Goal: Information Seeking & Learning: Learn about a topic

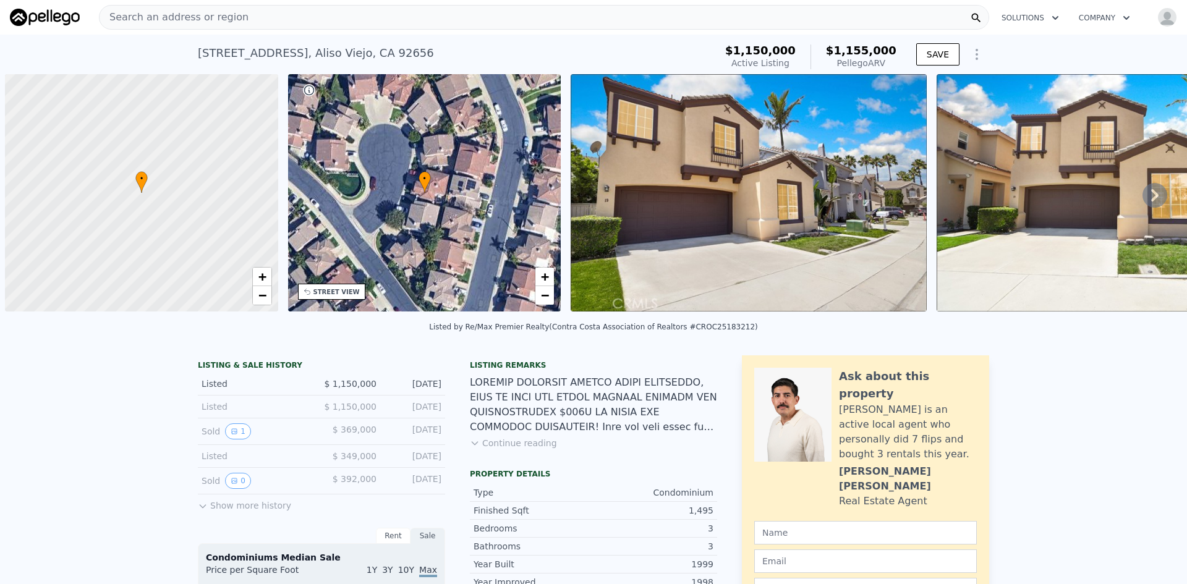
scroll to position [0, 5]
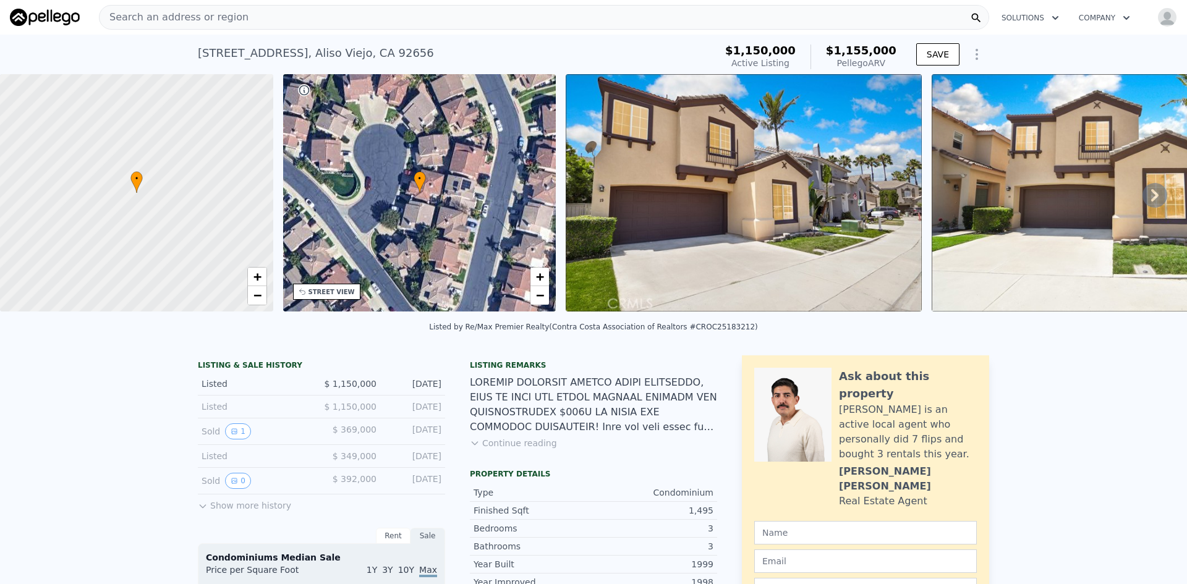
type input "3"
type input "4"
type input "1.75"
type input "2"
type input "1178"
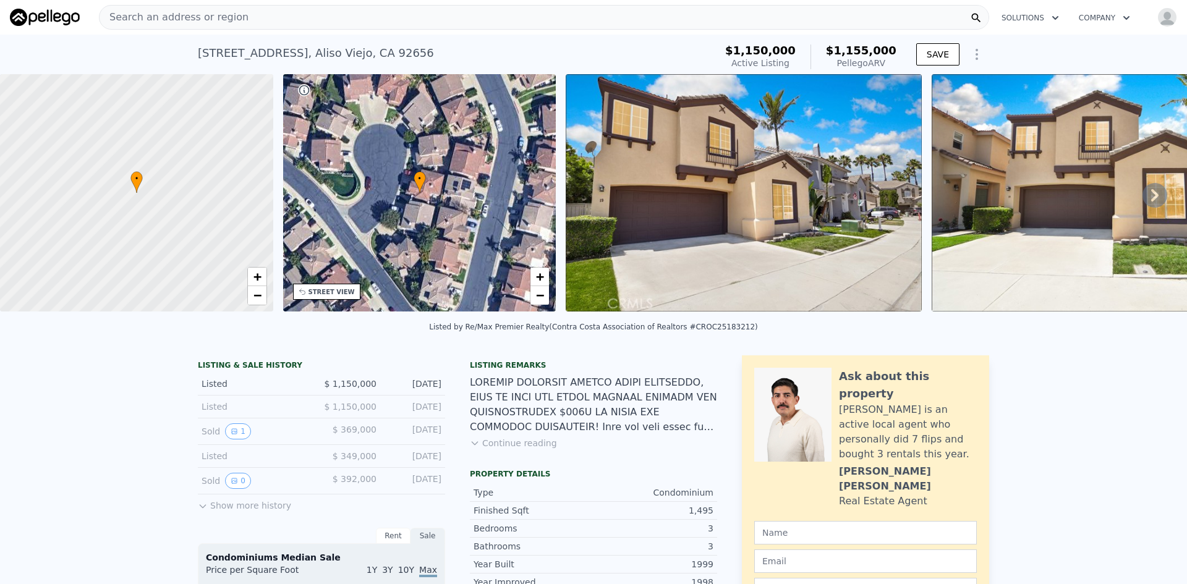
type input "1650"
type input "3774"
type input "8330"
type input "$ 1,300,000"
type input "7"
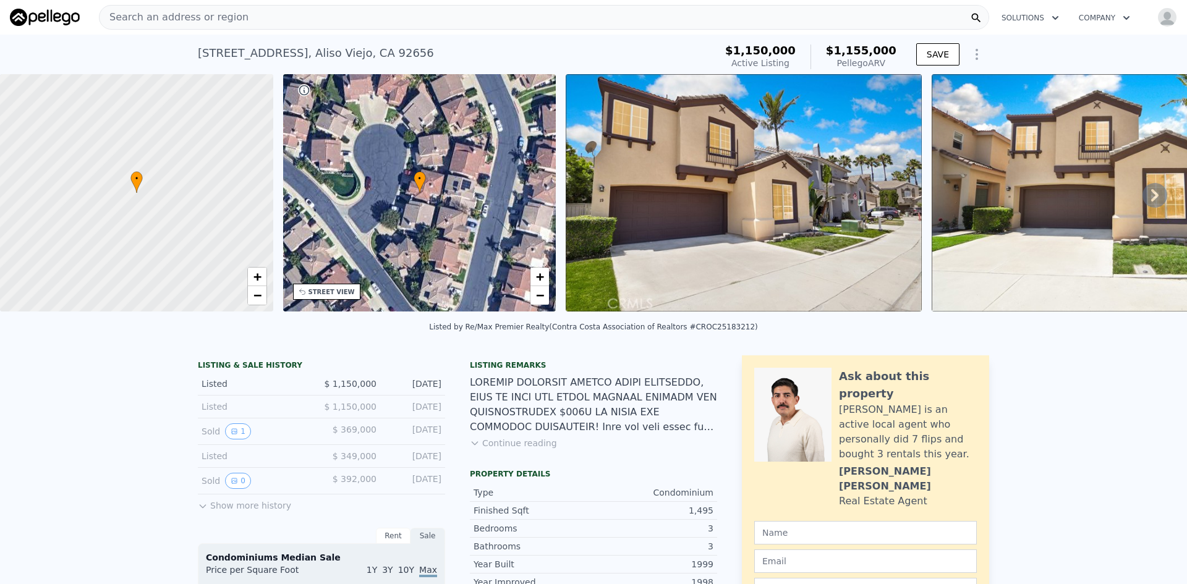
type input "$ 702,909"
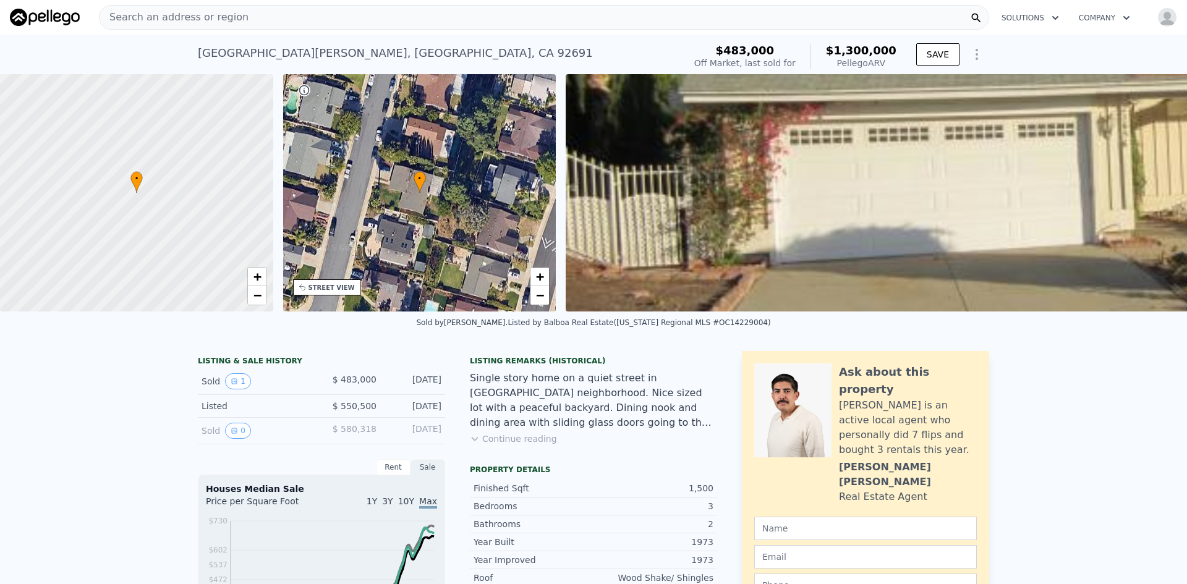
click at [249, 25] on div "Search an address or region" at bounding box center [544, 17] width 891 height 25
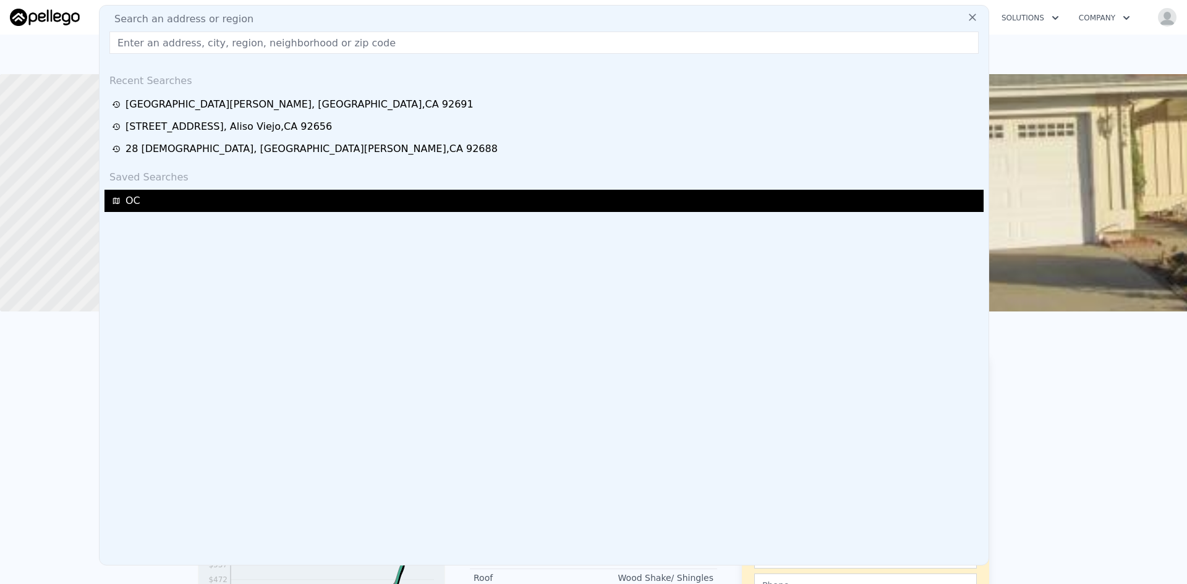
click at [140, 199] on div "OC" at bounding box center [546, 201] width 868 height 15
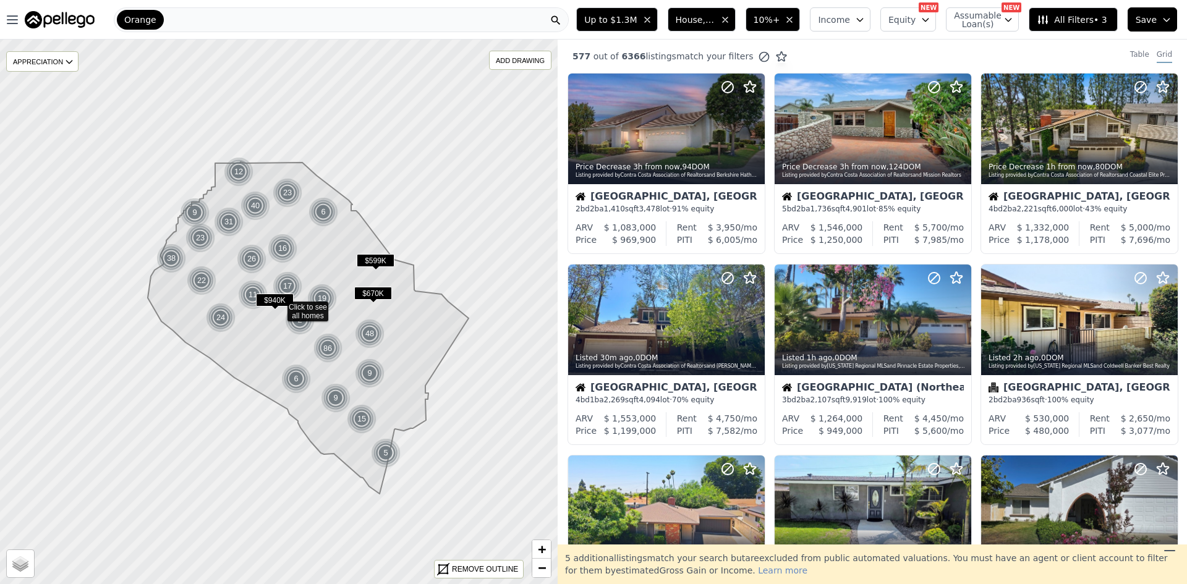
click at [373, 294] on span "$670K" at bounding box center [373, 293] width 38 height 13
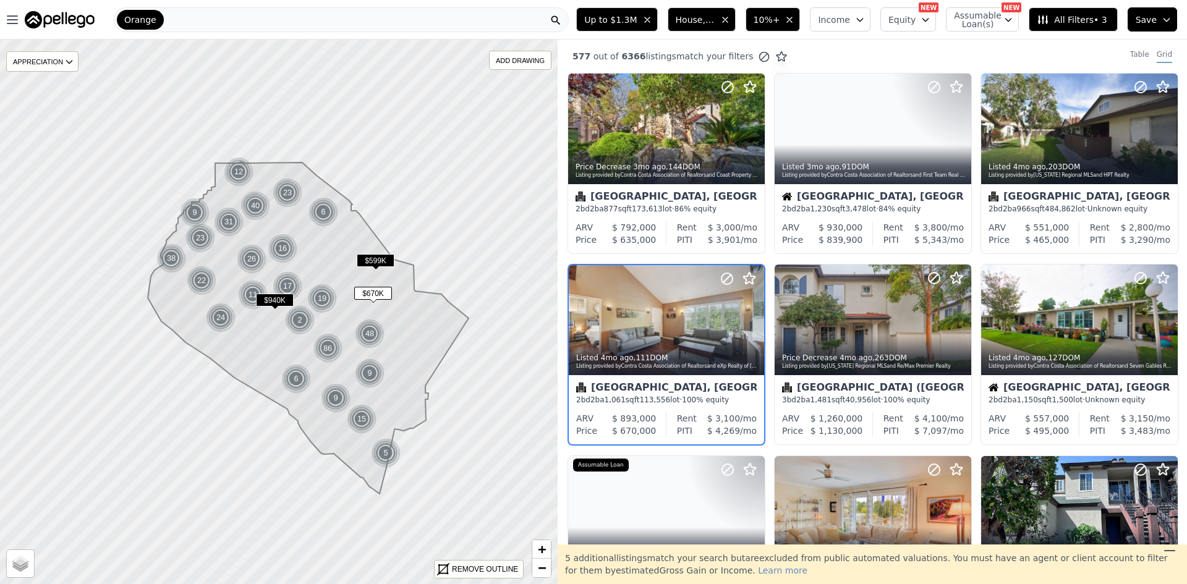
scroll to position [62, 0]
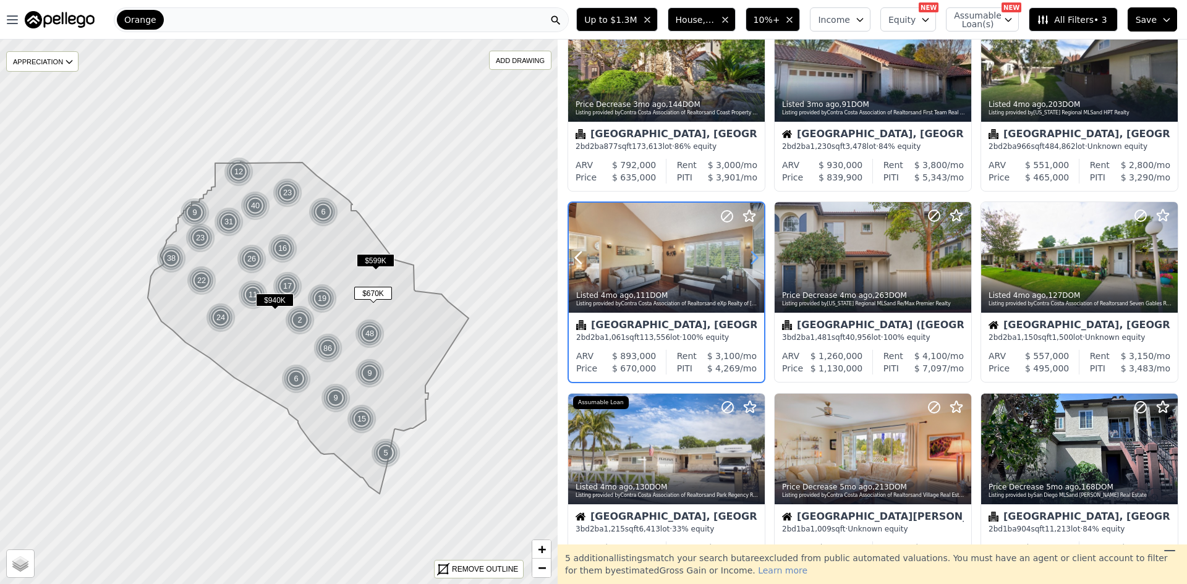
click at [751, 257] on icon at bounding box center [755, 258] width 20 height 20
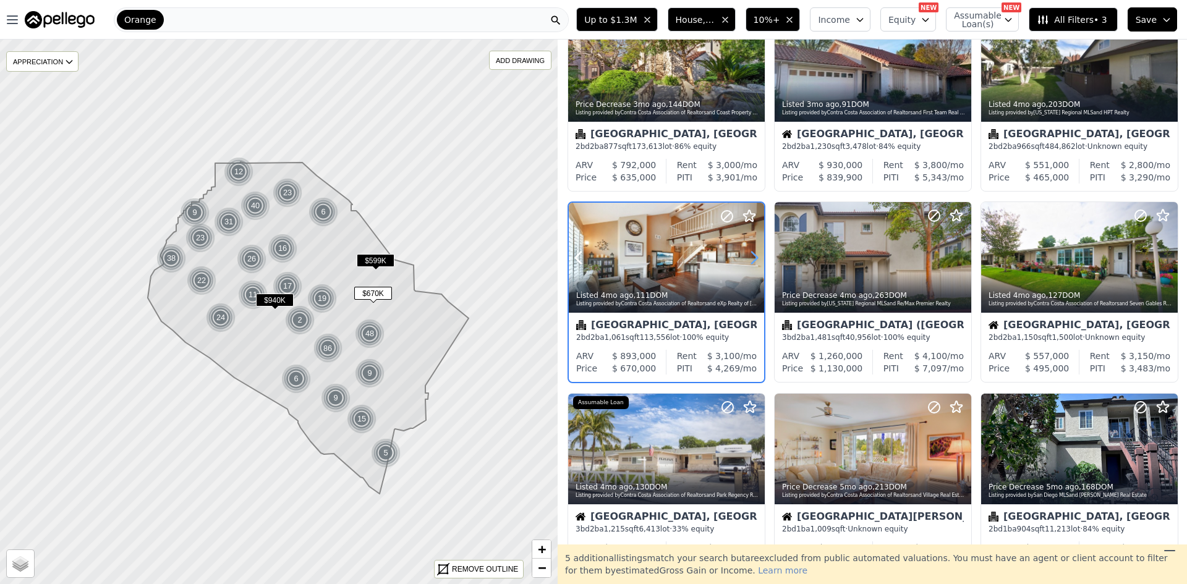
click at [751, 257] on icon at bounding box center [755, 258] width 20 height 20
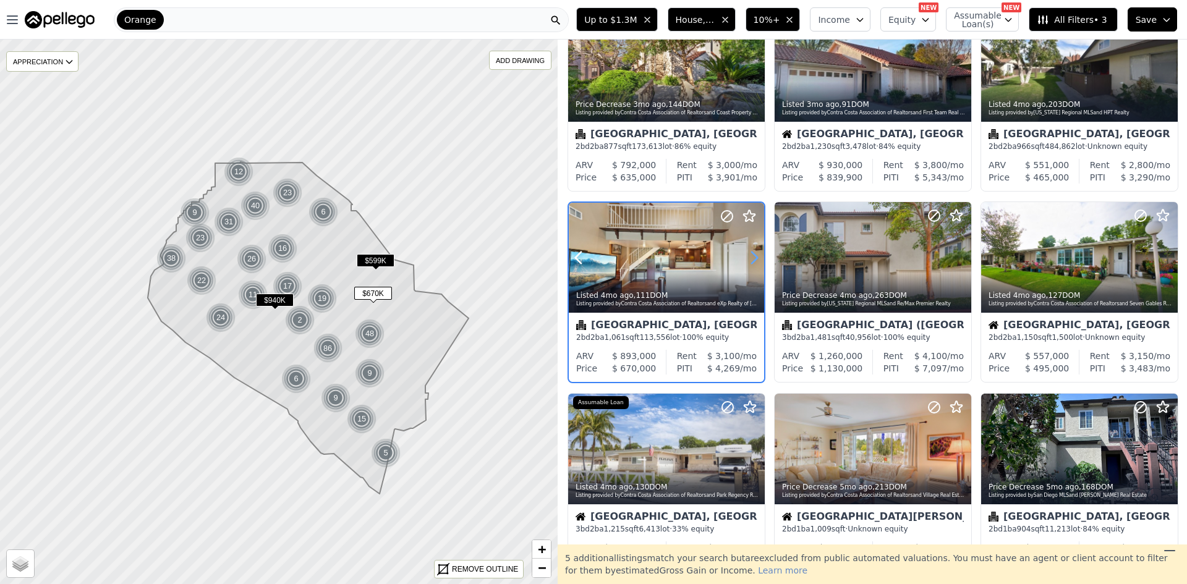
click at [751, 257] on icon at bounding box center [755, 258] width 20 height 20
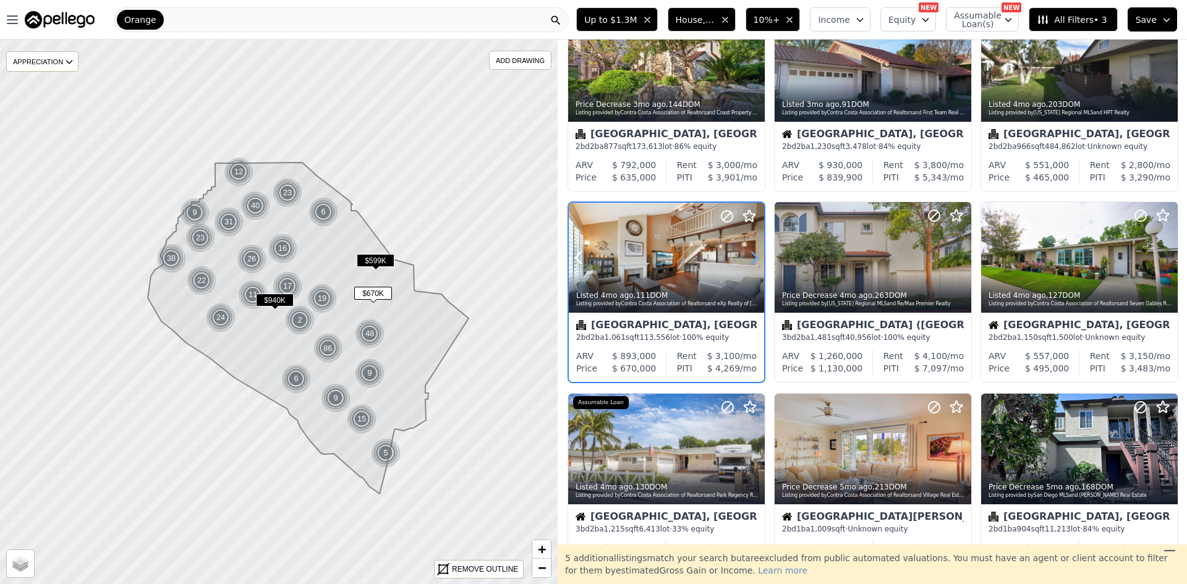
click at [751, 257] on icon at bounding box center [755, 258] width 20 height 20
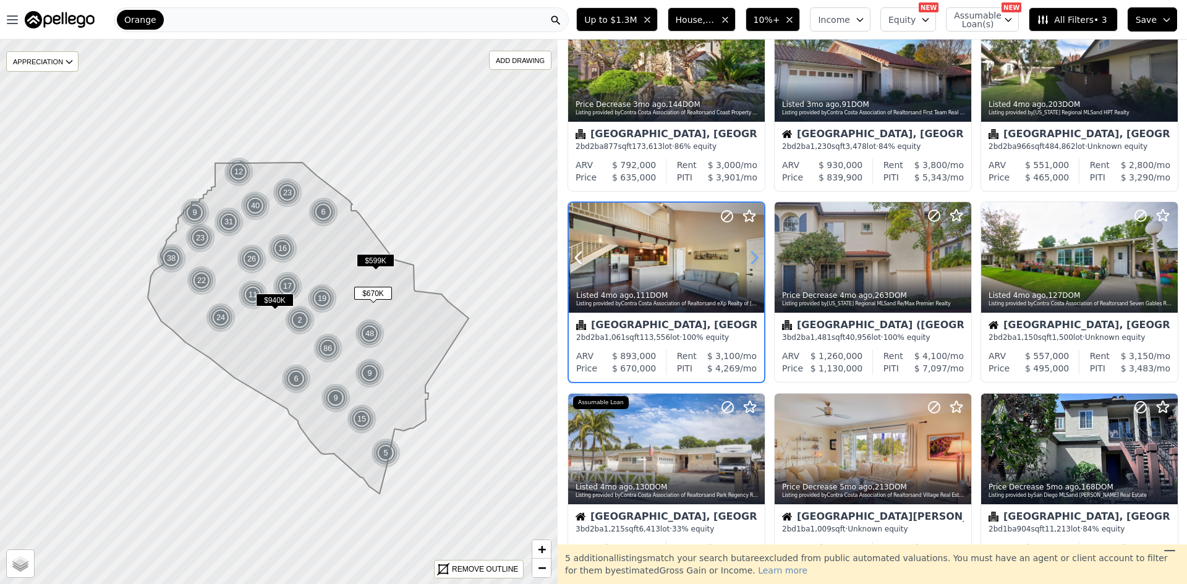
click at [751, 257] on icon at bounding box center [755, 258] width 20 height 20
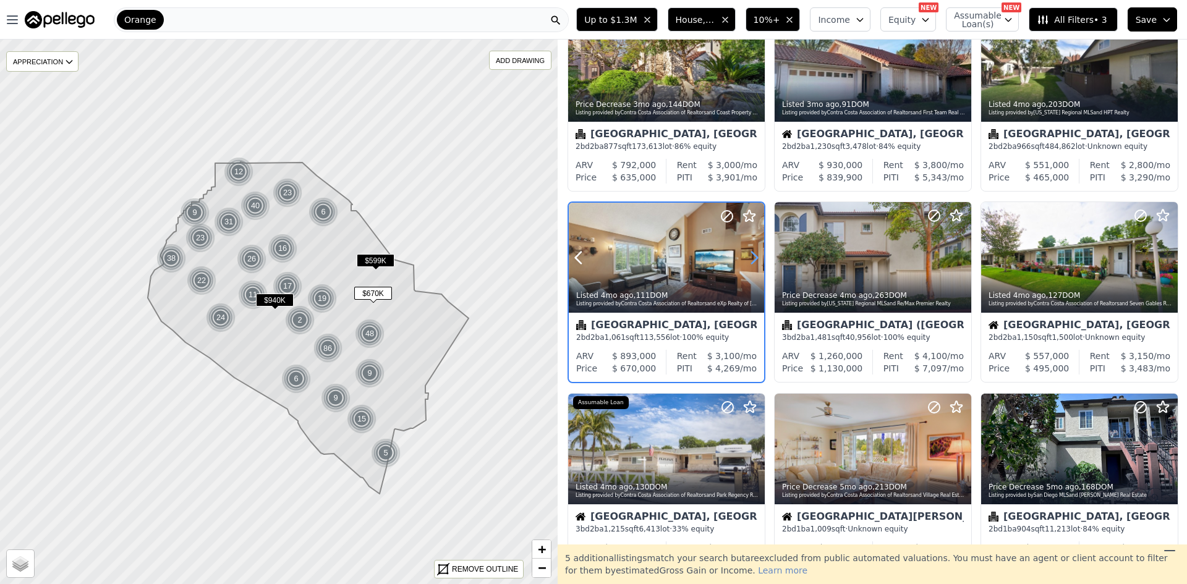
click at [751, 257] on icon at bounding box center [755, 258] width 20 height 20
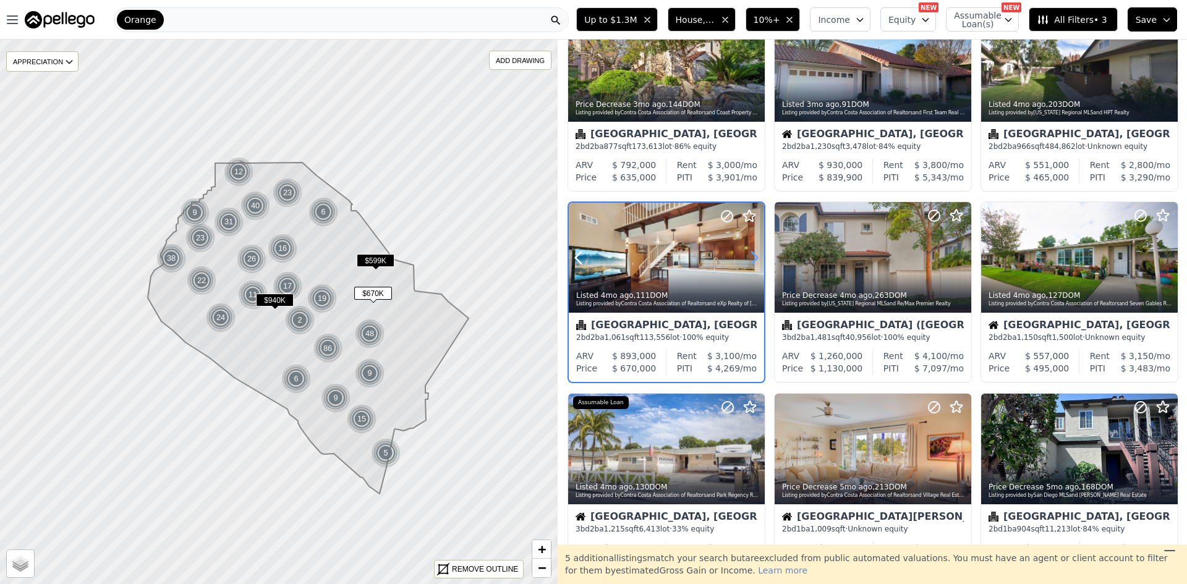
click at [751, 257] on icon at bounding box center [755, 258] width 20 height 20
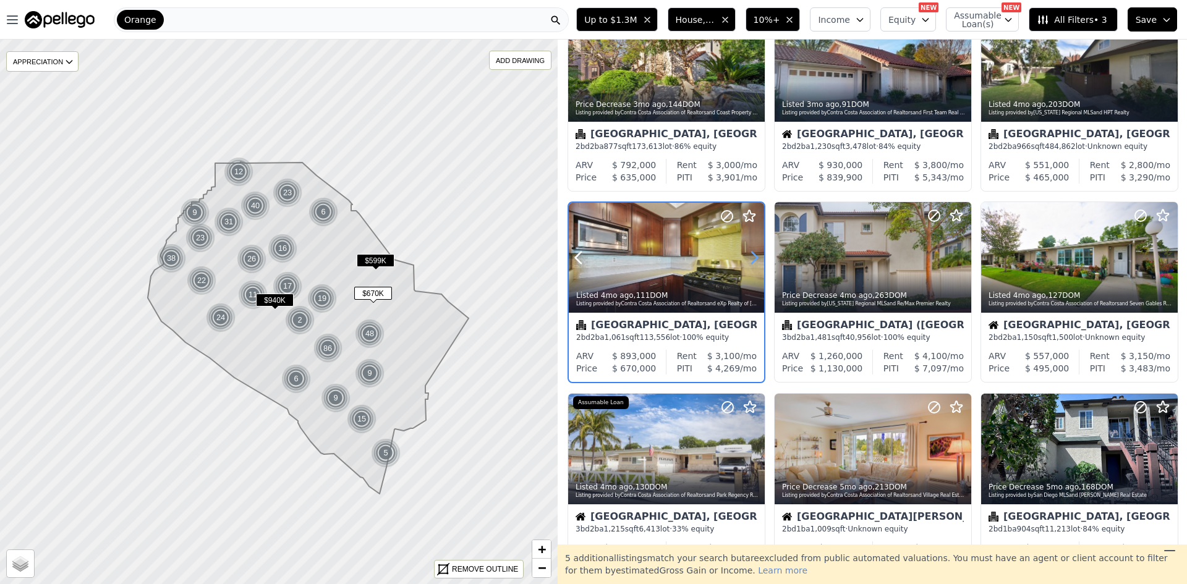
click at [751, 257] on icon at bounding box center [755, 258] width 20 height 20
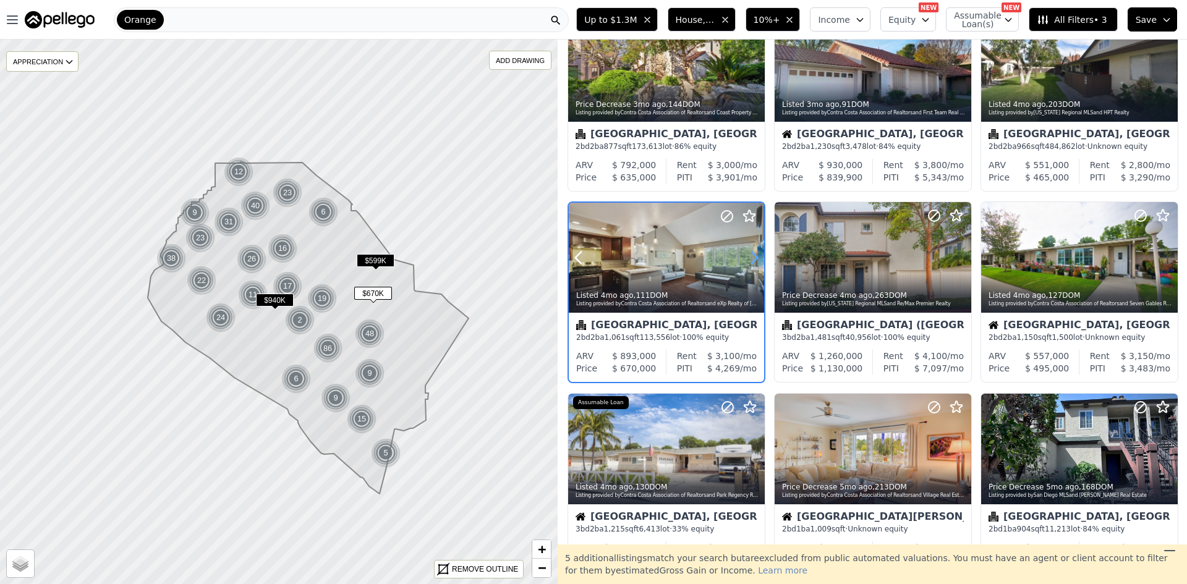
click at [751, 257] on icon at bounding box center [755, 258] width 20 height 20
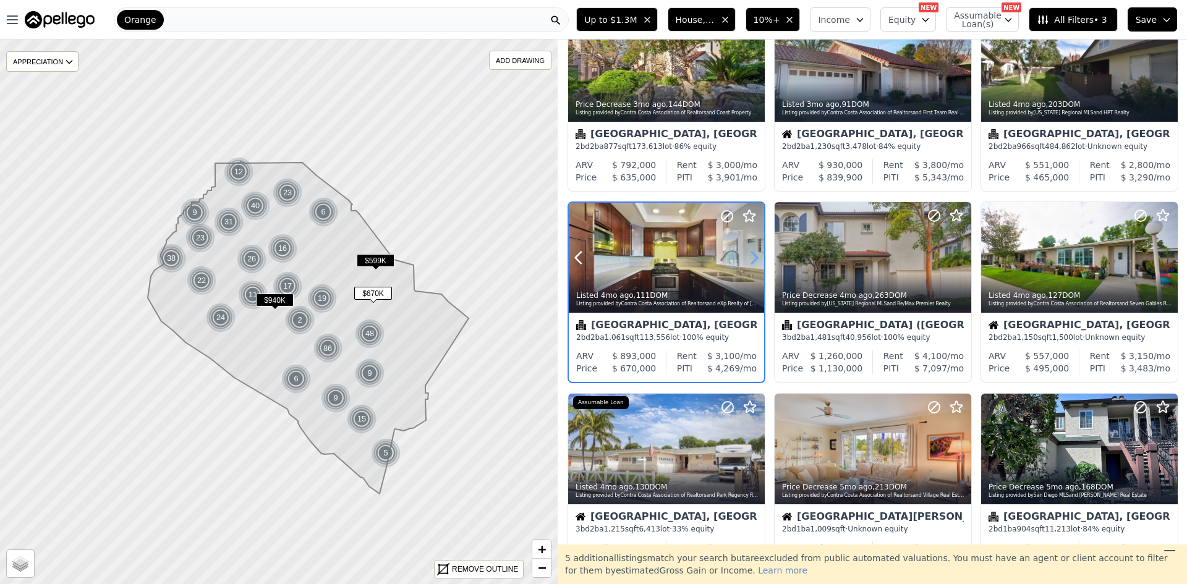
click at [751, 257] on icon at bounding box center [755, 258] width 20 height 20
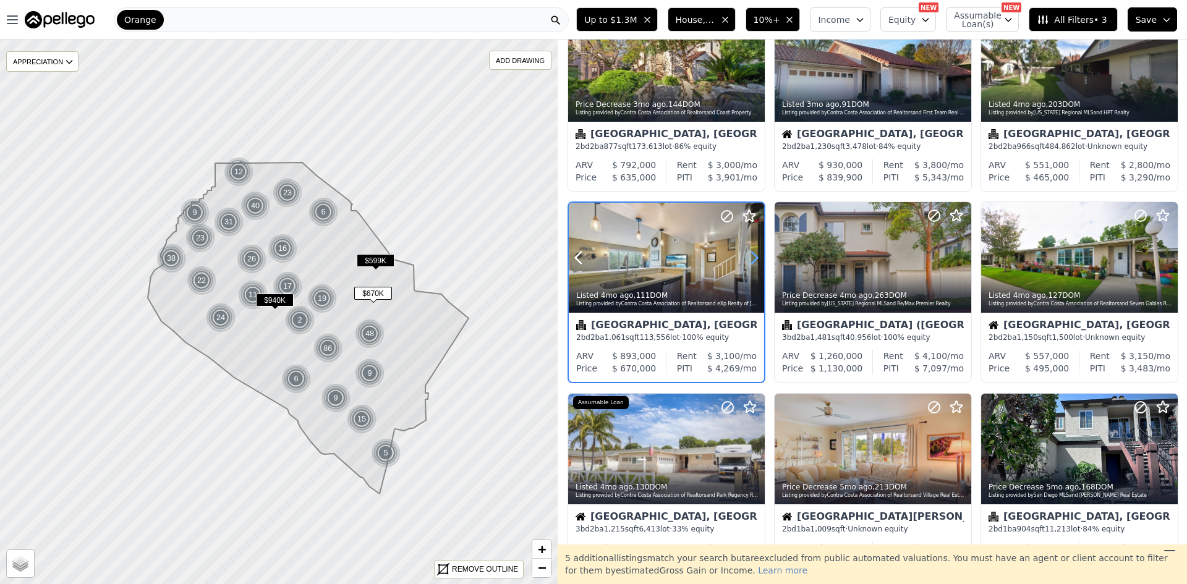
click at [751, 257] on icon at bounding box center [755, 258] width 20 height 20
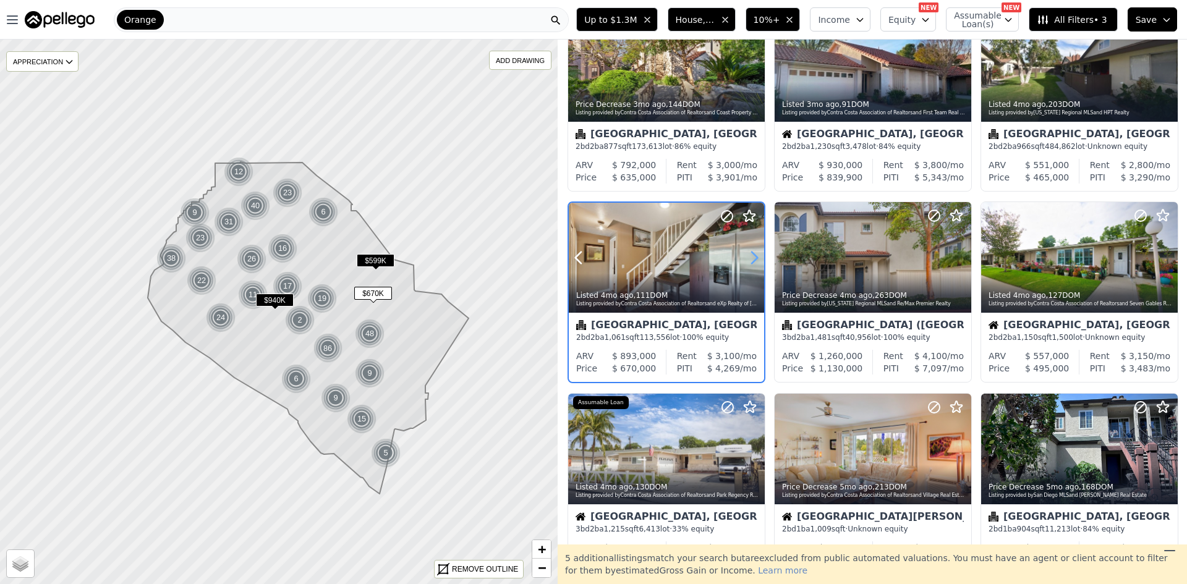
click at [751, 257] on icon at bounding box center [755, 258] width 20 height 20
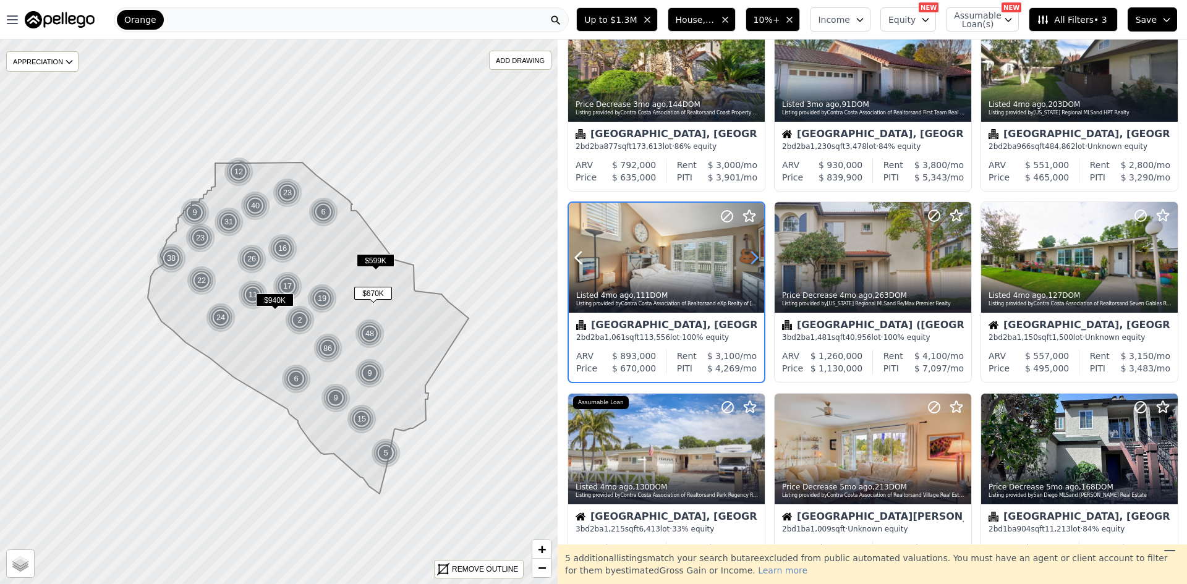
click at [751, 257] on icon at bounding box center [755, 258] width 20 height 20
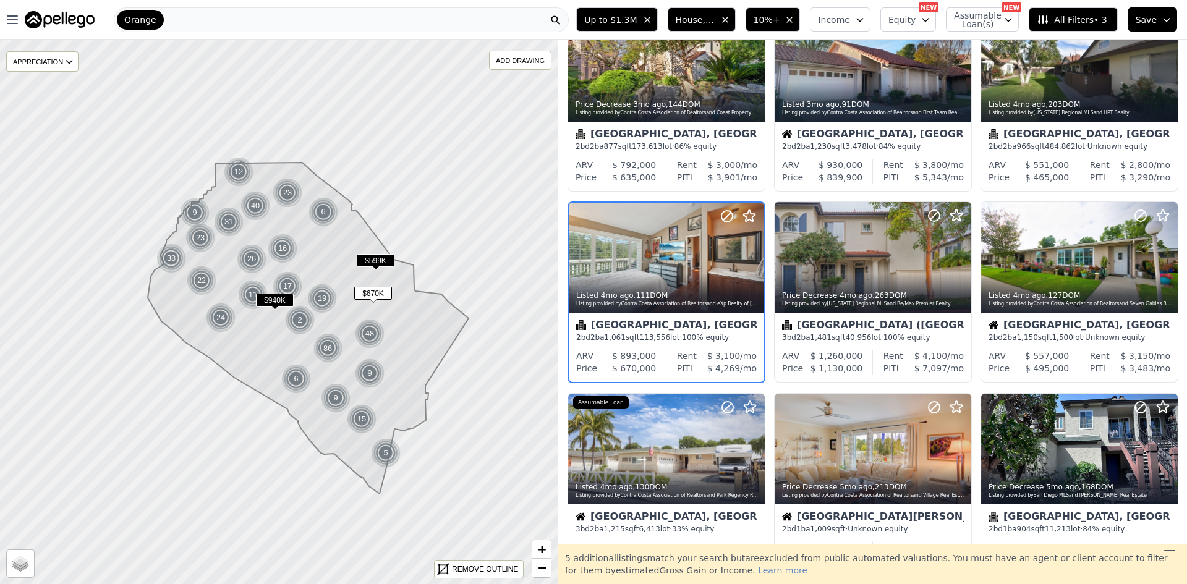
click at [282, 297] on span "$940K" at bounding box center [275, 300] width 38 height 13
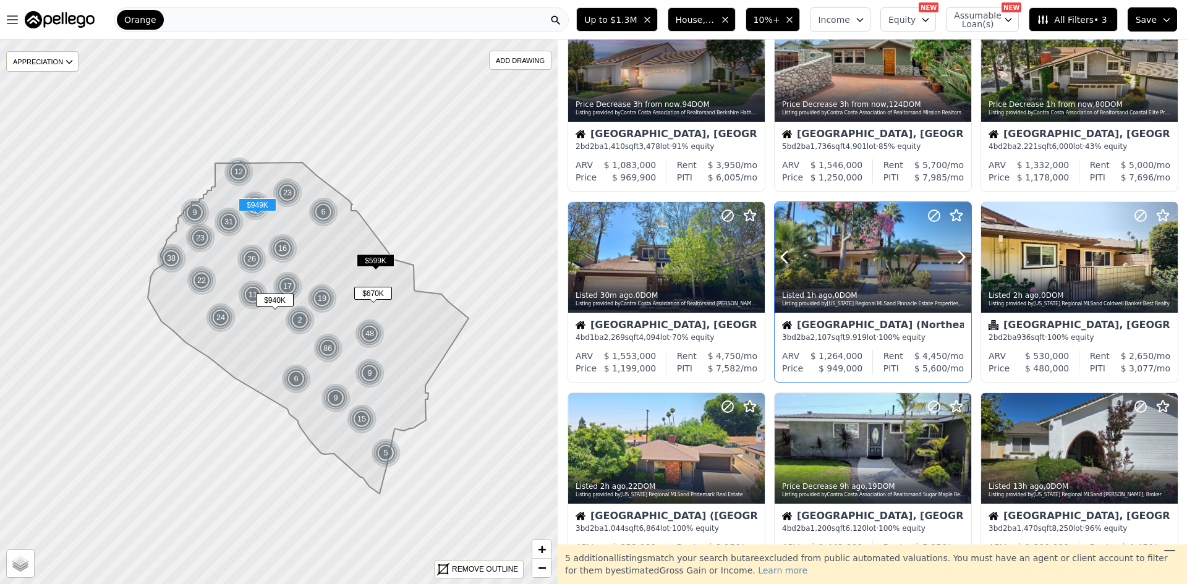
click at [867, 283] on div "Listed 1h ago , 0 DOM Listing provided by California Regional MLS and Pinnacle …" at bounding box center [873, 298] width 197 height 30
click at [652, 289] on div "Listed 30m ago , 0 DOM Listing provided by Contra Costa Association of Realtors…" at bounding box center [666, 298] width 197 height 30
click at [14, 22] on icon "button" at bounding box center [12, 19] width 15 height 15
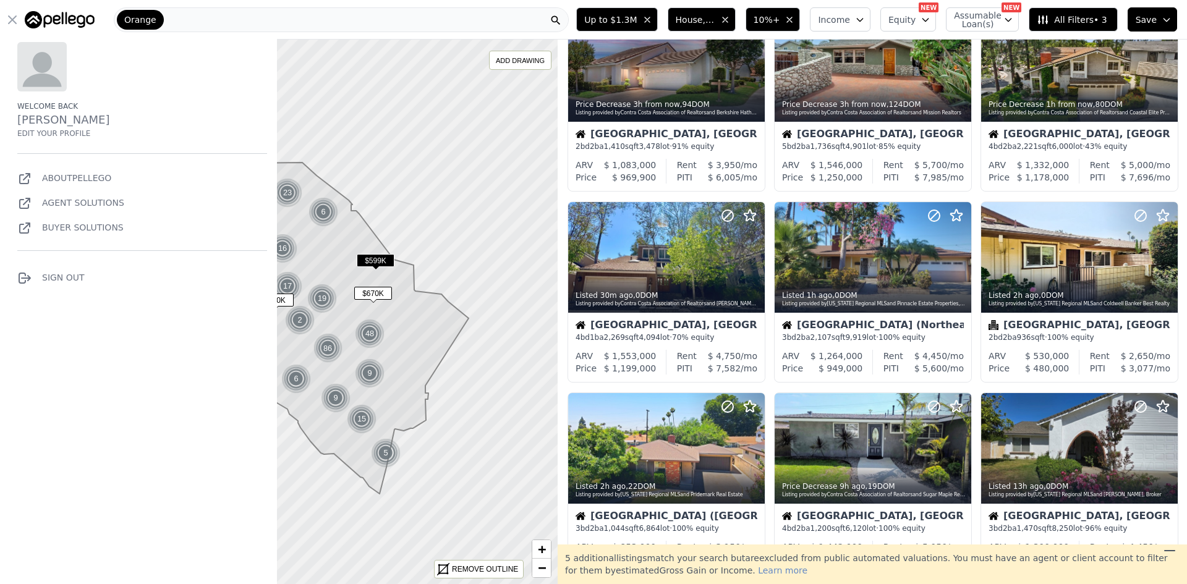
click at [14, 22] on icon "button" at bounding box center [12, 19] width 15 height 15
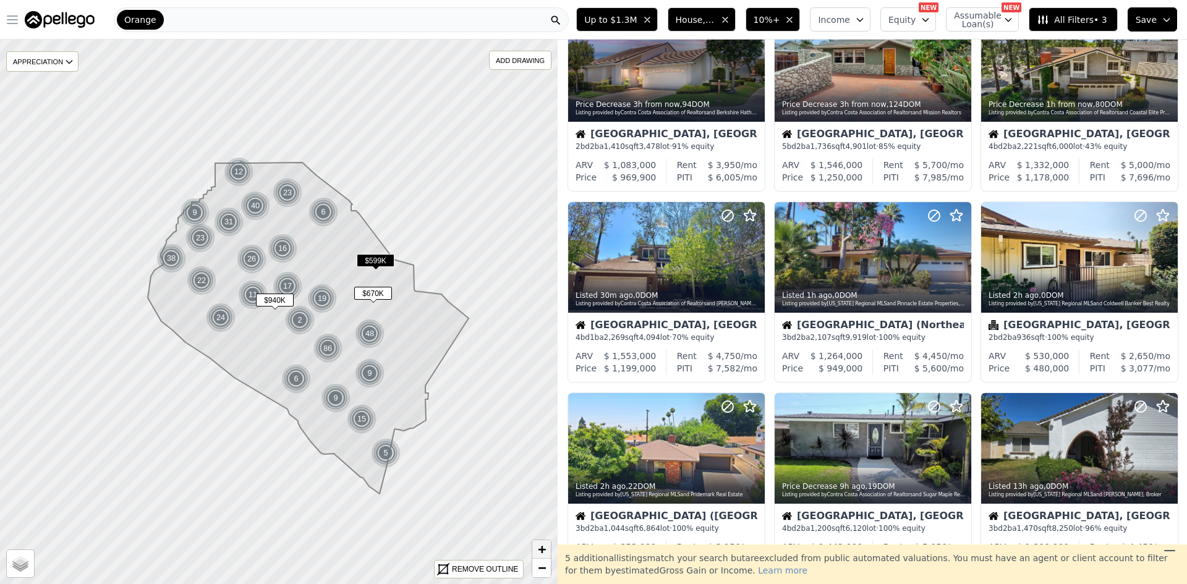
click at [544, 549] on span "+" at bounding box center [542, 549] width 8 height 15
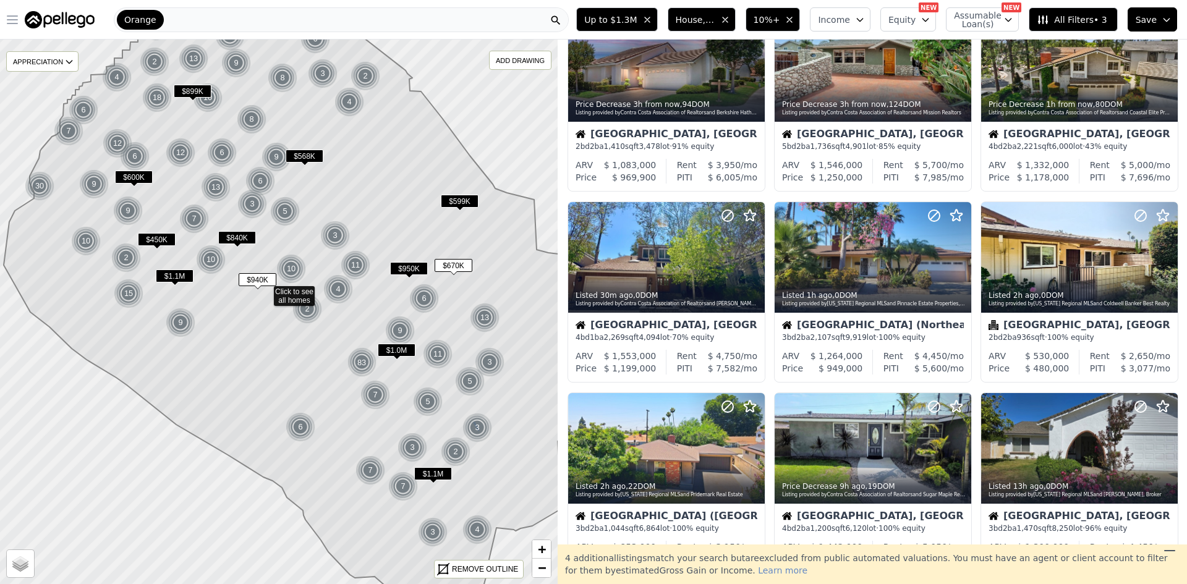
click at [463, 413] on img at bounding box center [478, 428] width 30 height 30
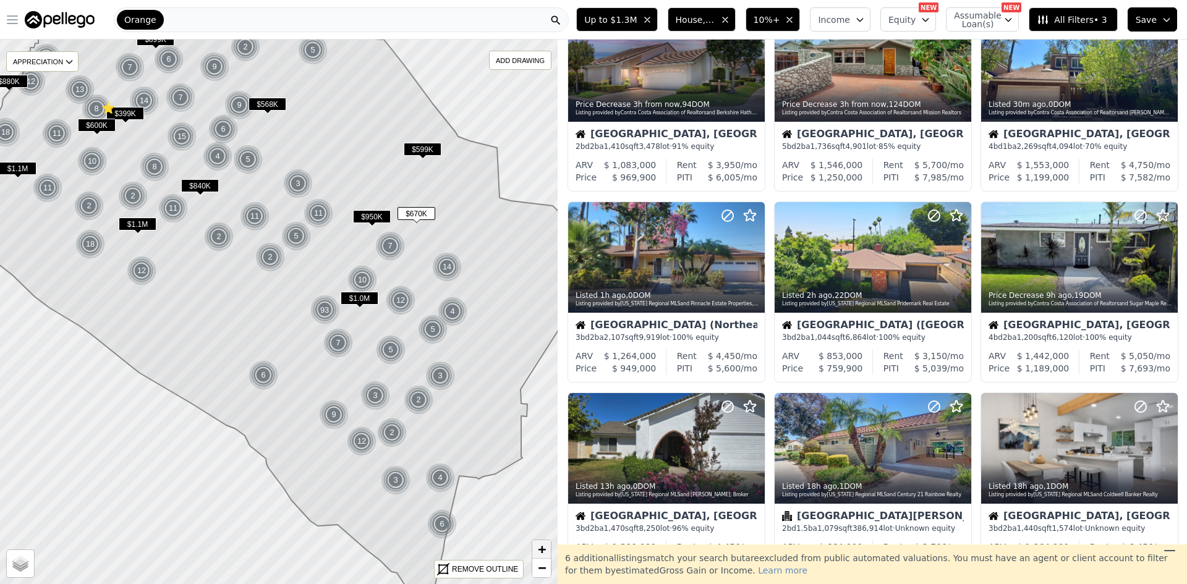
click at [539, 551] on span "+" at bounding box center [542, 549] width 8 height 15
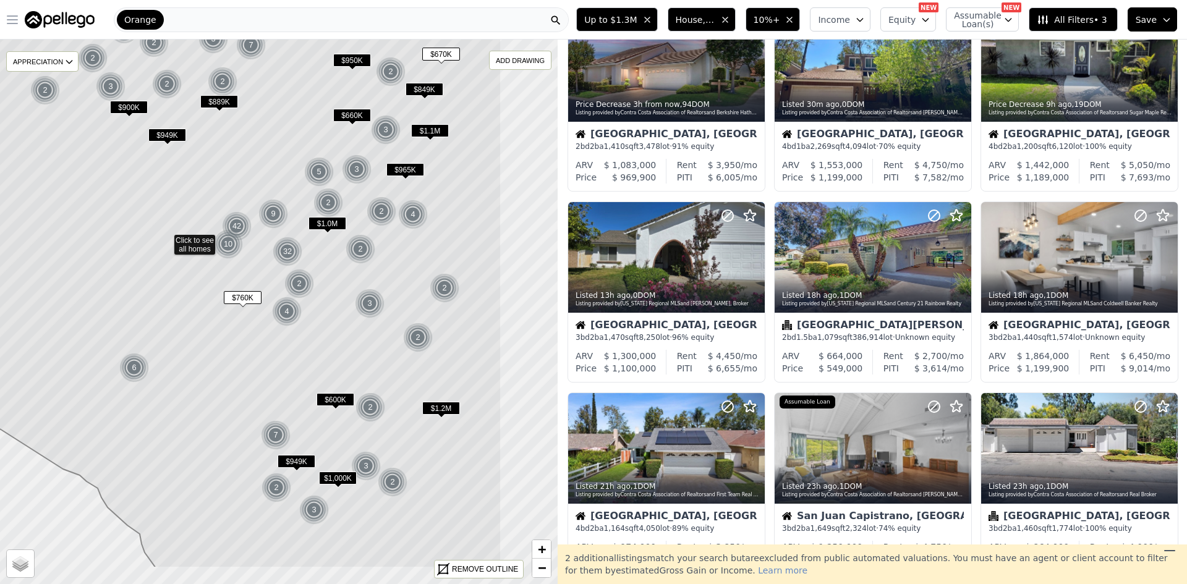
click at [361, 355] on icon at bounding box center [166, 240] width 672 height 656
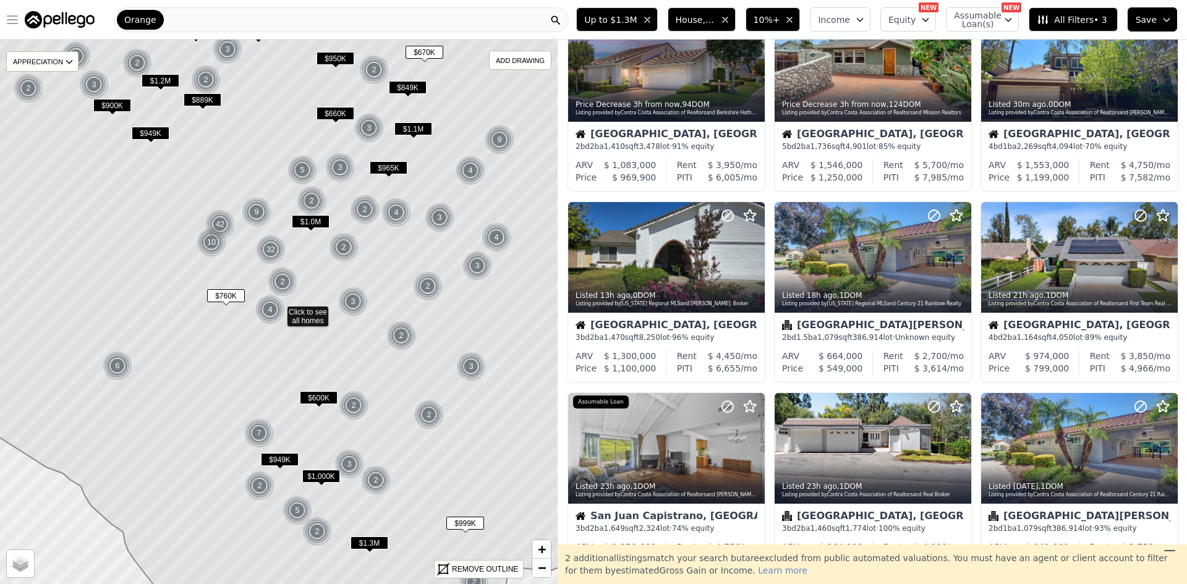
click at [365, 202] on div "2" at bounding box center [365, 210] width 30 height 30
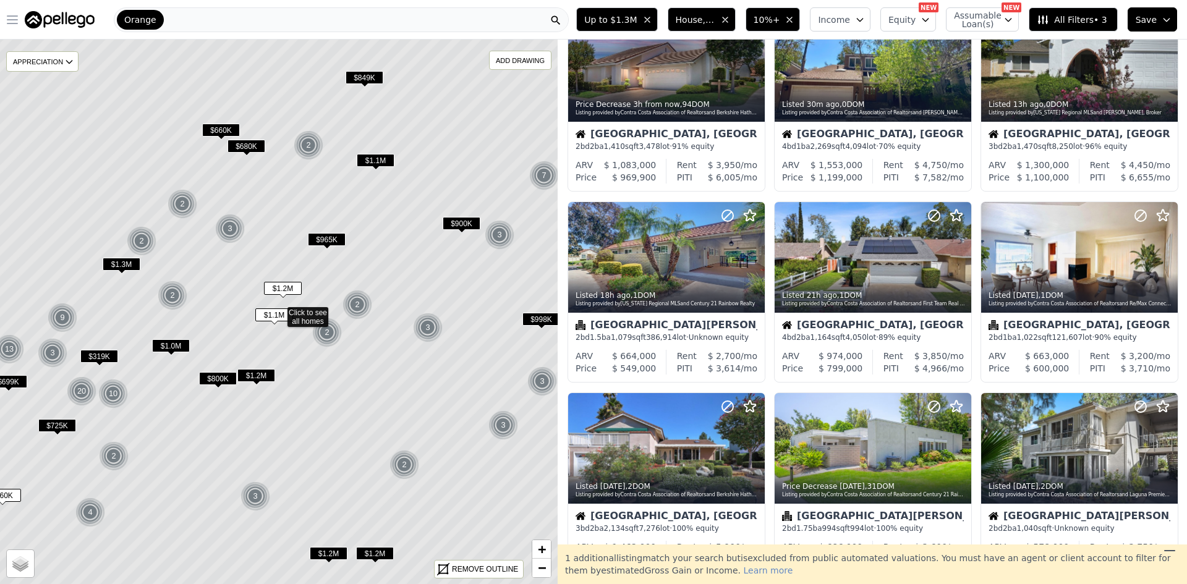
click at [271, 318] on span "$1.1M" at bounding box center [274, 315] width 38 height 13
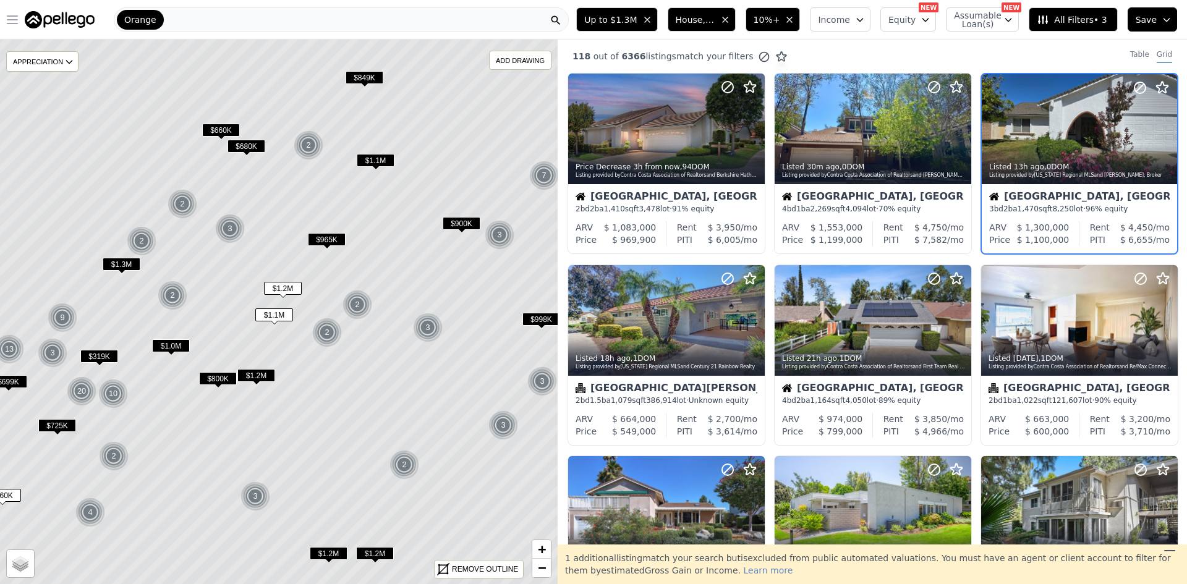
click at [286, 290] on span "$1.2M" at bounding box center [283, 288] width 38 height 13
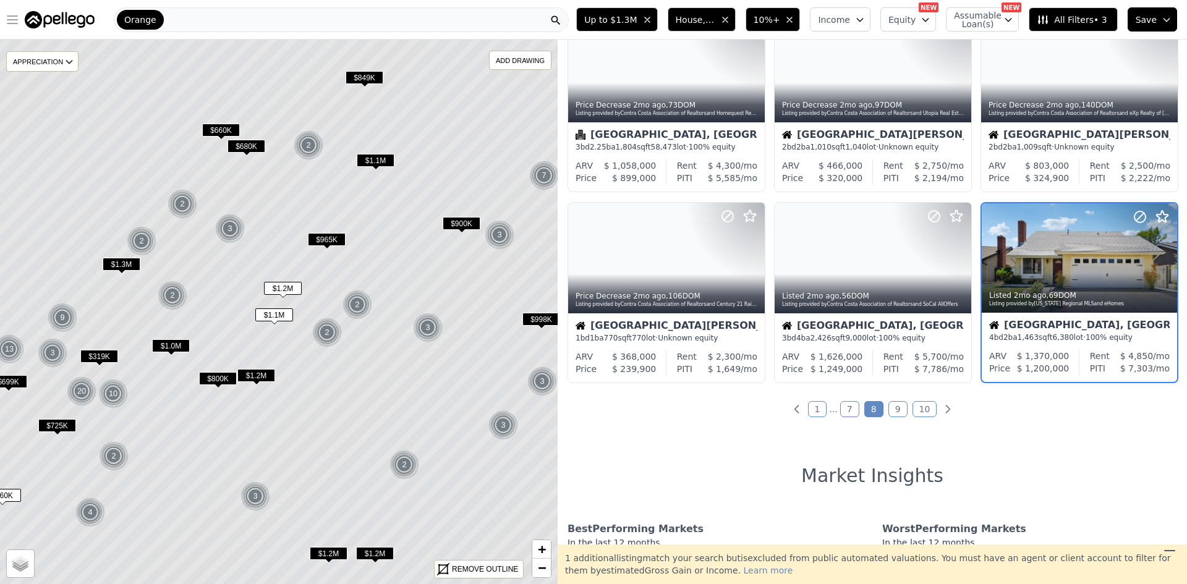
scroll to position [445, 0]
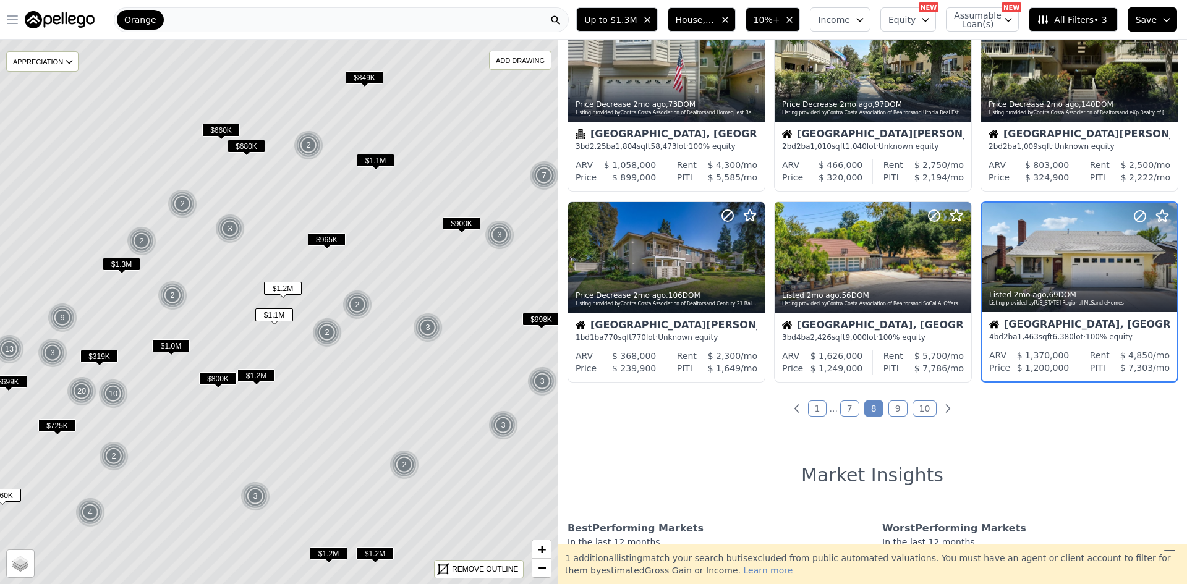
click at [278, 314] on span "$1.1M" at bounding box center [274, 315] width 38 height 13
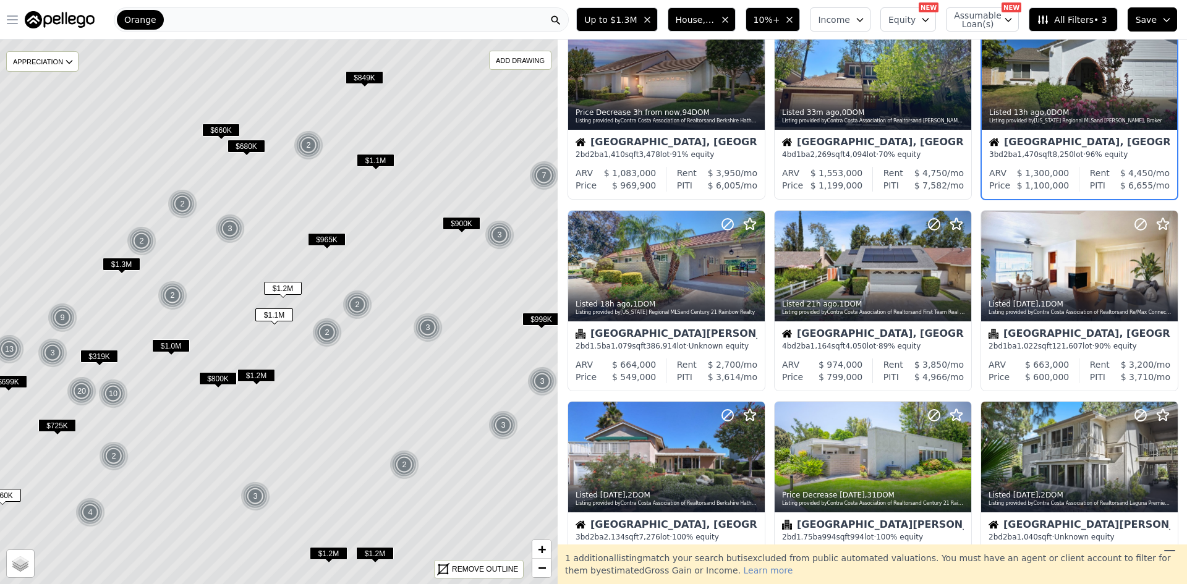
scroll to position [0, 0]
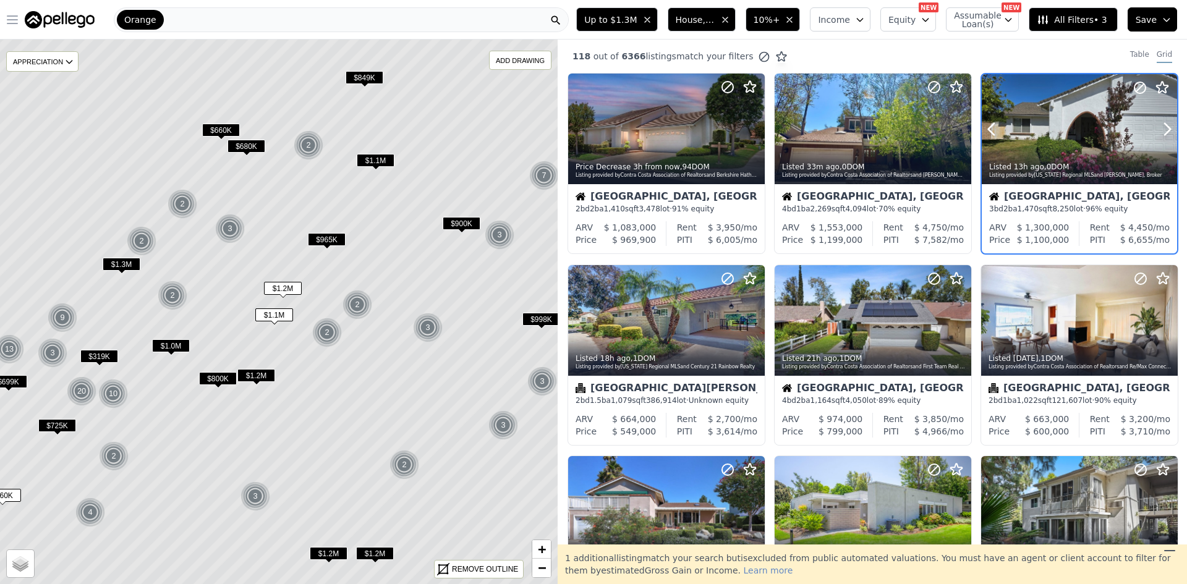
click at [1072, 148] on div at bounding box center [1079, 156] width 195 height 22
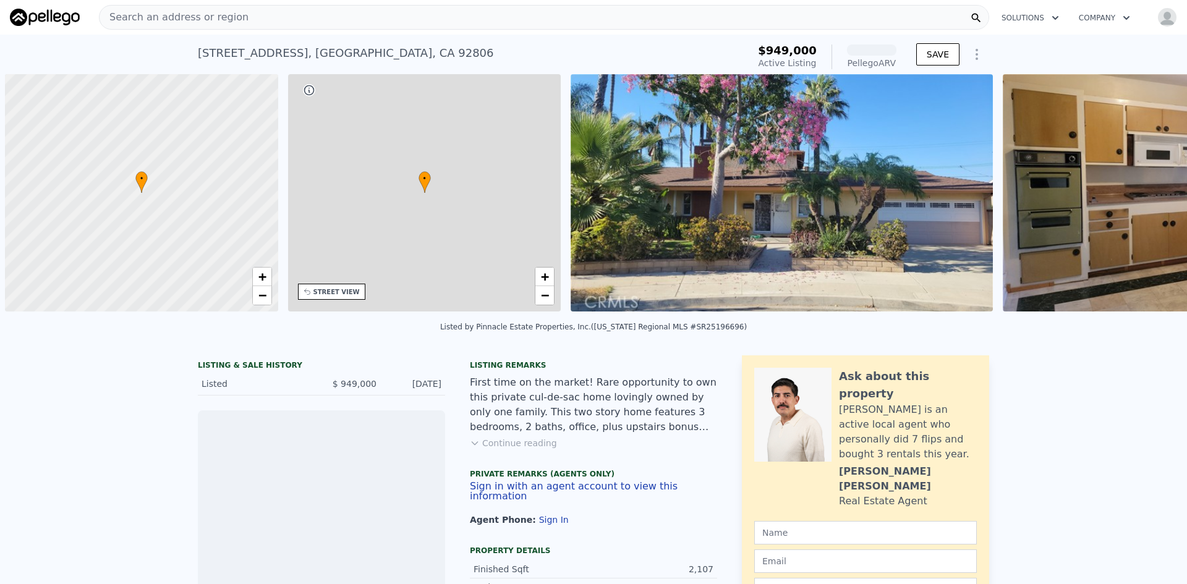
scroll to position [0, 5]
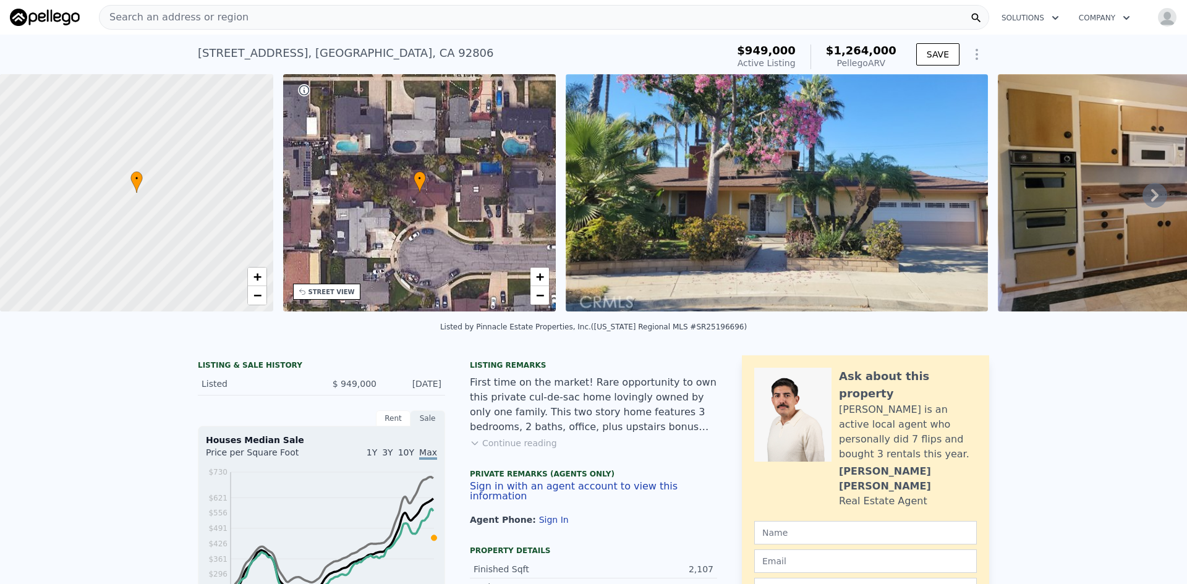
click at [1153, 201] on icon at bounding box center [1155, 195] width 25 height 25
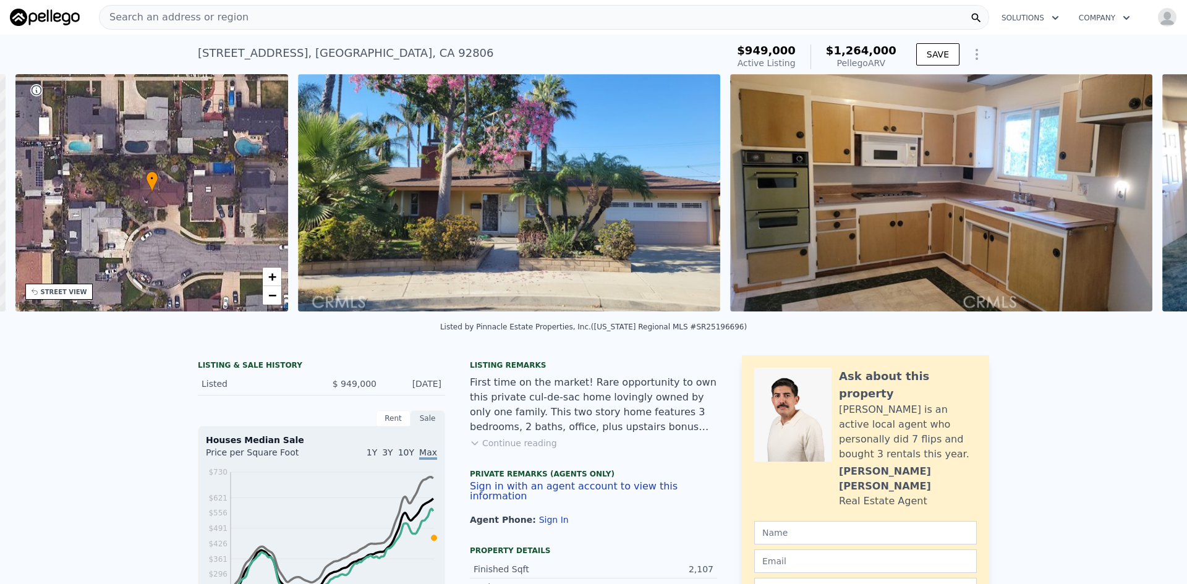
scroll to position [0, 288]
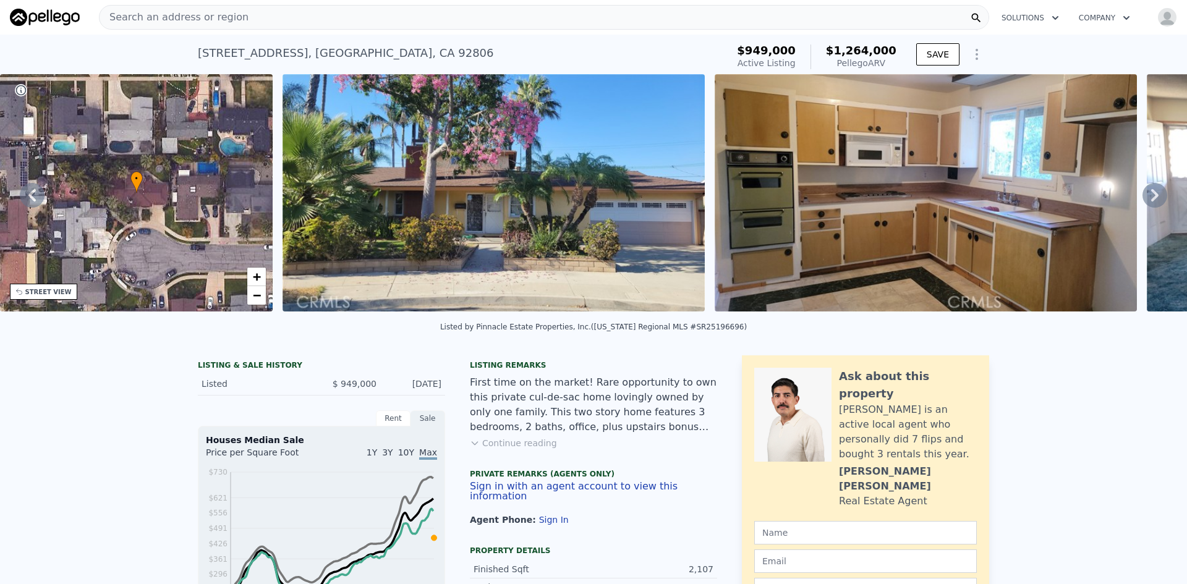
click at [1153, 201] on icon at bounding box center [1155, 195] width 25 height 25
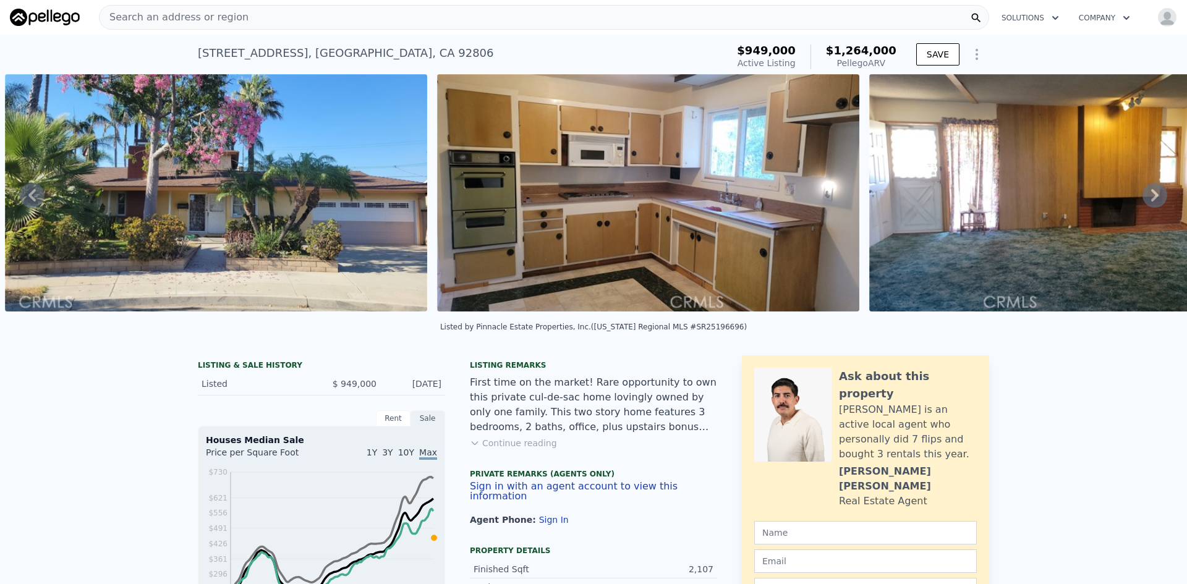
click at [1153, 201] on icon at bounding box center [1155, 195] width 25 height 25
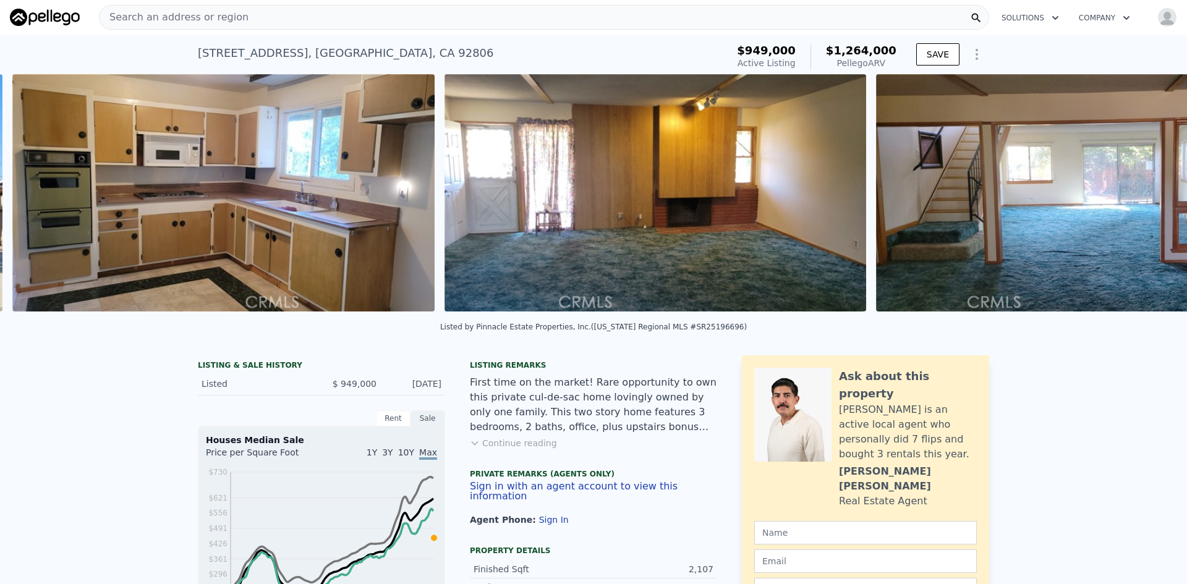
scroll to position [0, 998]
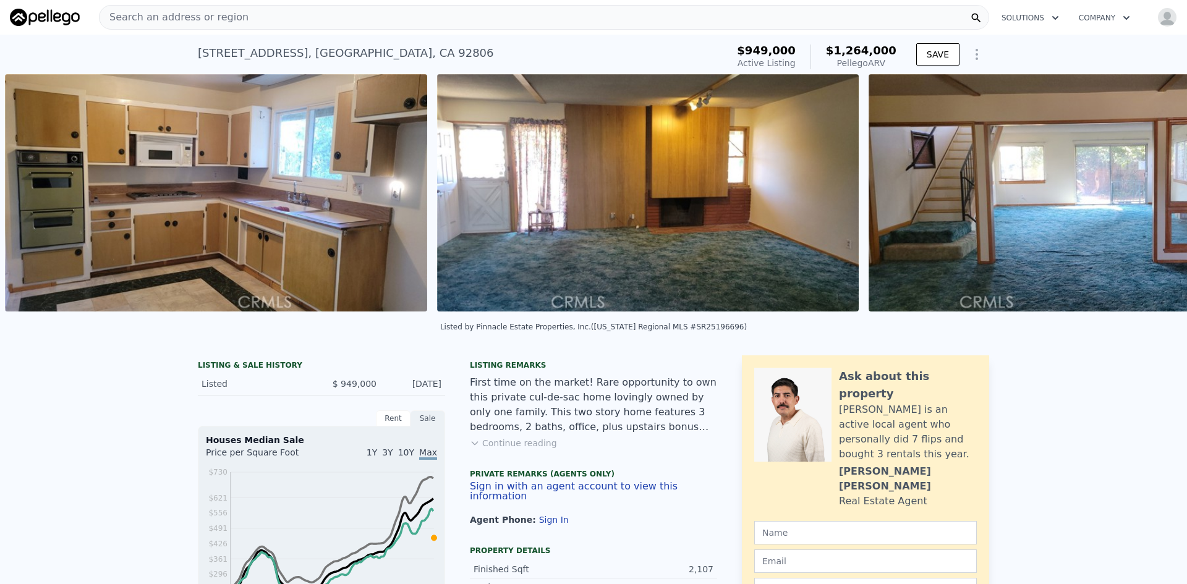
click at [1153, 201] on div "• + − • + − STREET VIEW Loading... SATELLITE VIEW" at bounding box center [593, 195] width 1187 height 242
click at [1153, 201] on icon at bounding box center [1155, 195] width 25 height 25
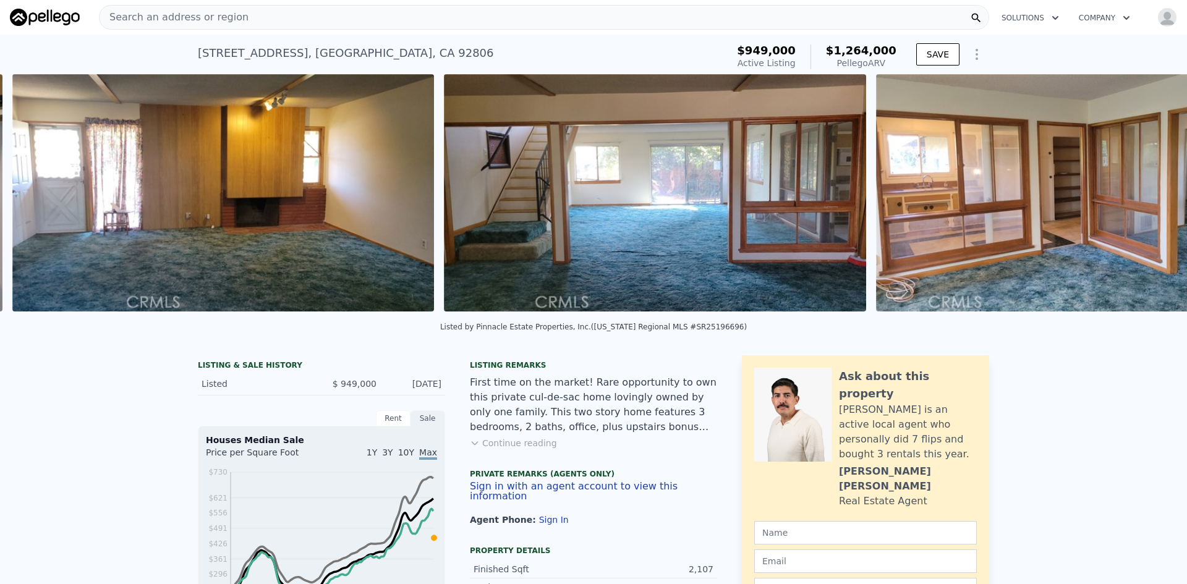
scroll to position [0, 1430]
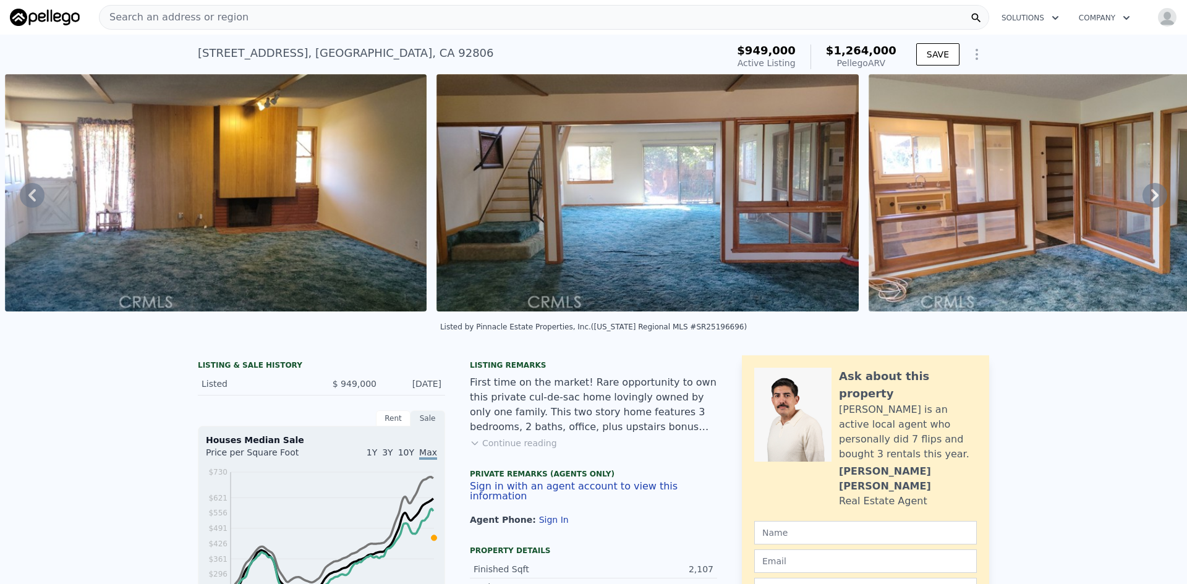
click at [1153, 201] on icon at bounding box center [1155, 195] width 25 height 25
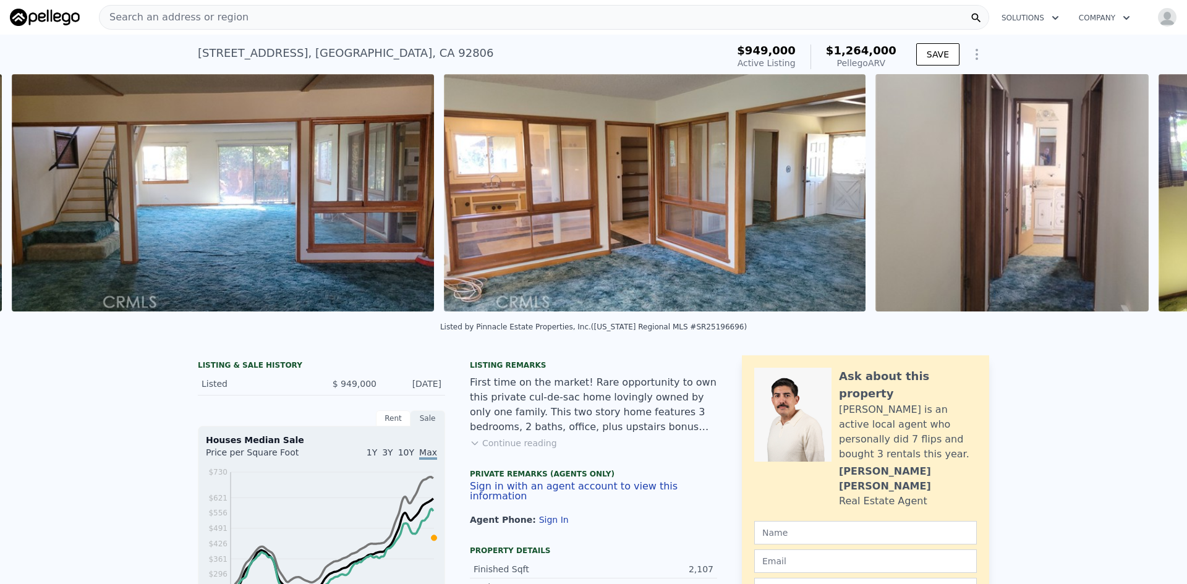
scroll to position [0, 1862]
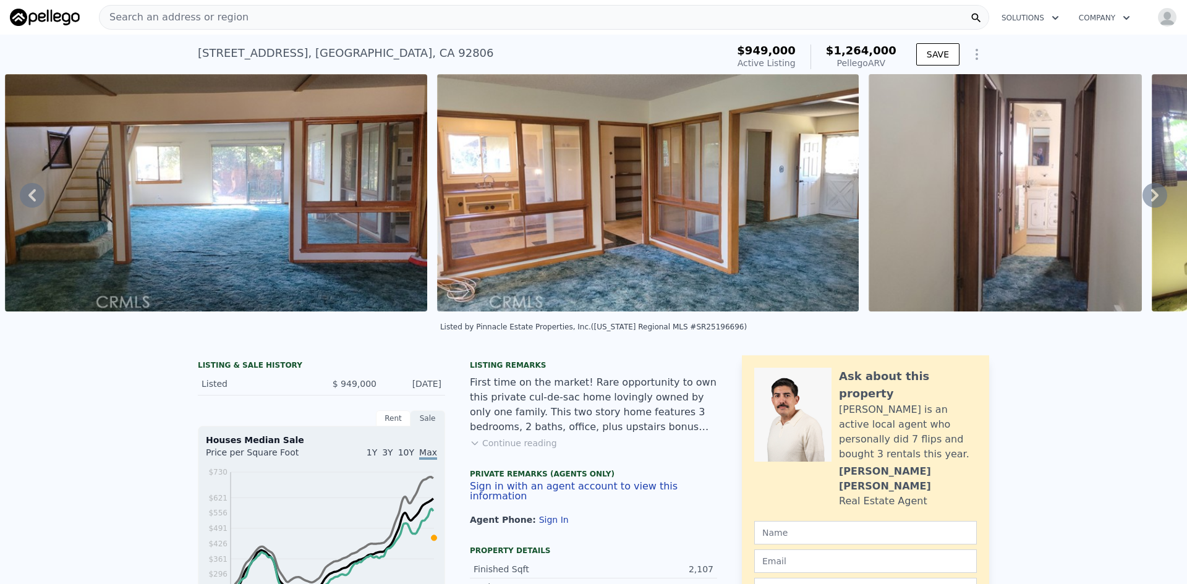
click at [1153, 201] on icon at bounding box center [1155, 195] width 25 height 25
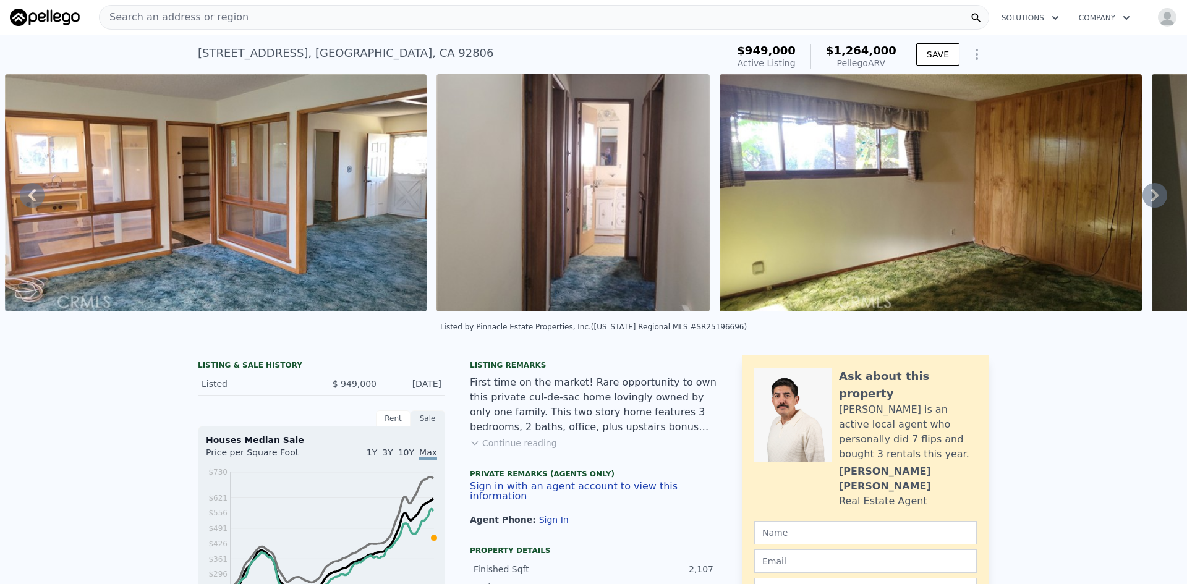
click at [1153, 201] on icon at bounding box center [1155, 195] width 25 height 25
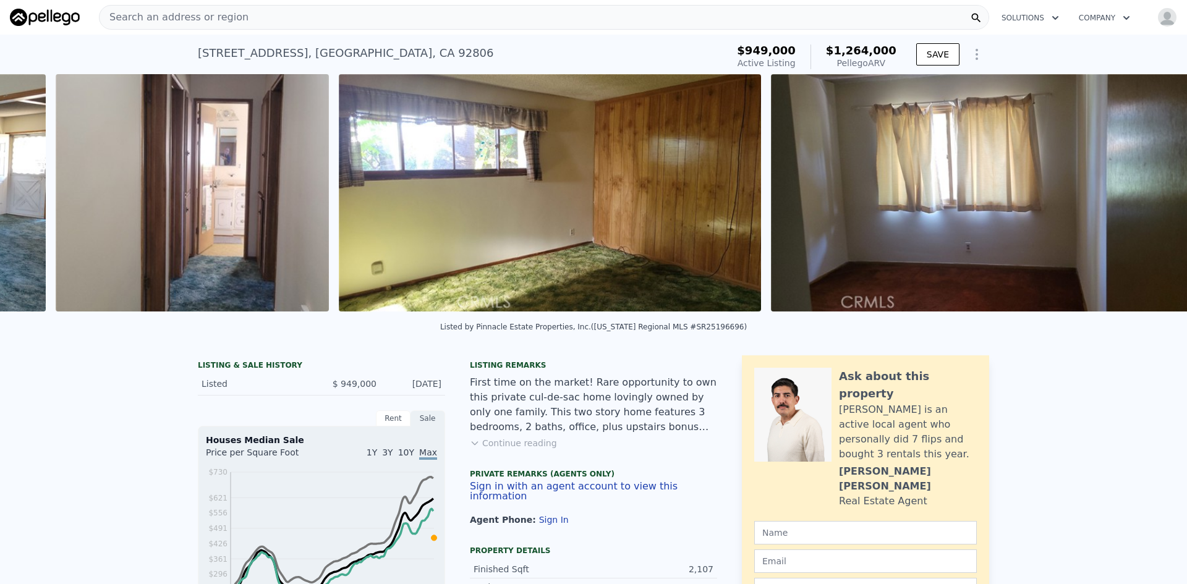
scroll to position [0, 2726]
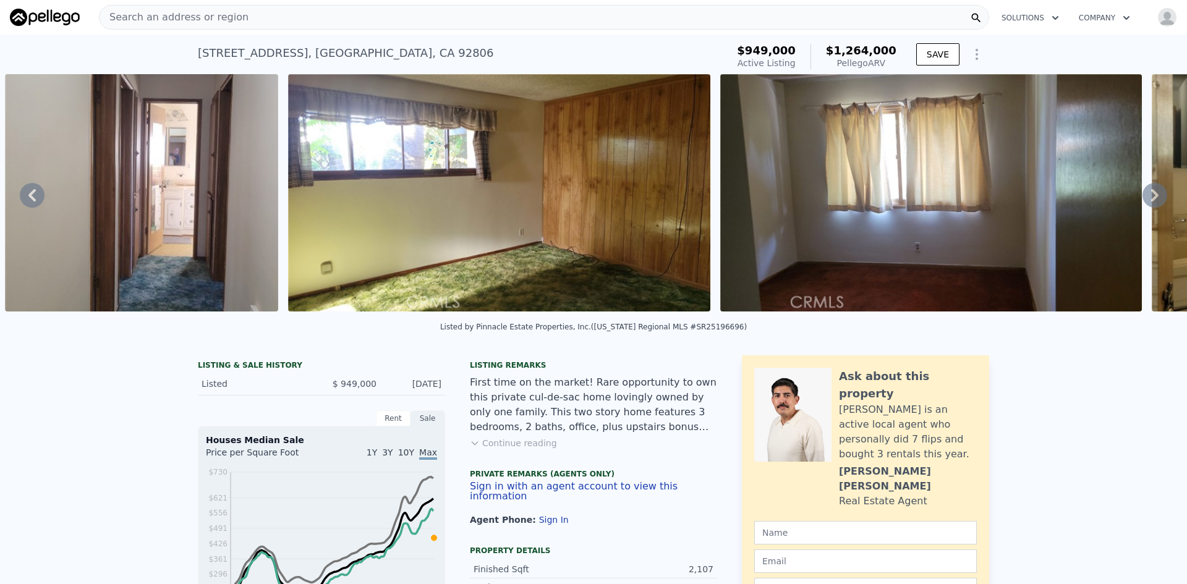
click at [1153, 201] on icon at bounding box center [1155, 195] width 25 height 25
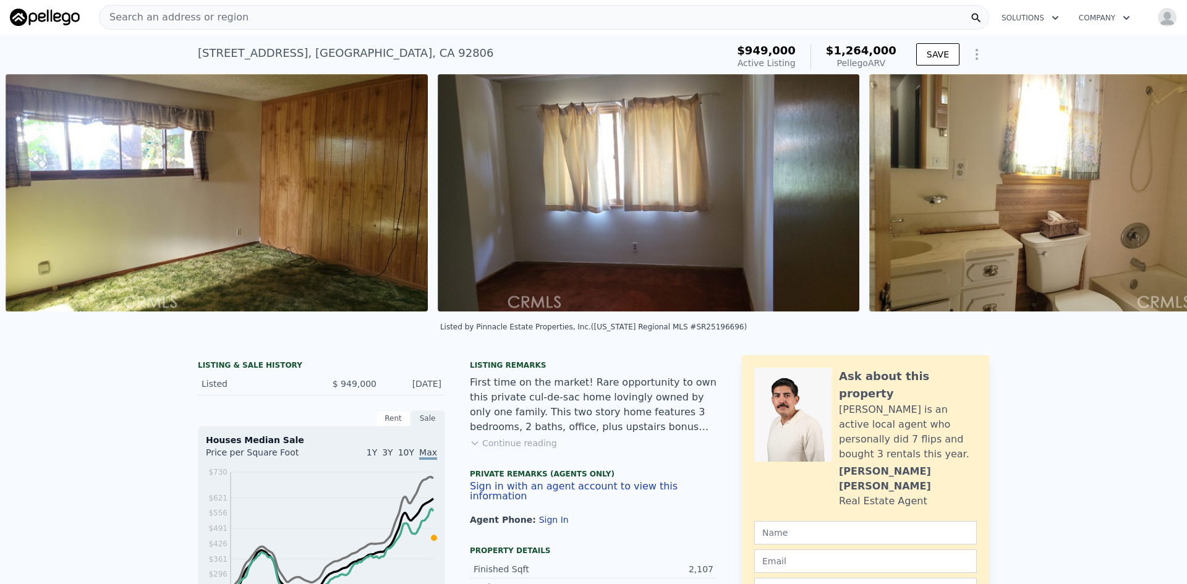
scroll to position [0, 3009]
click at [1153, 201] on icon at bounding box center [1155, 195] width 25 height 25
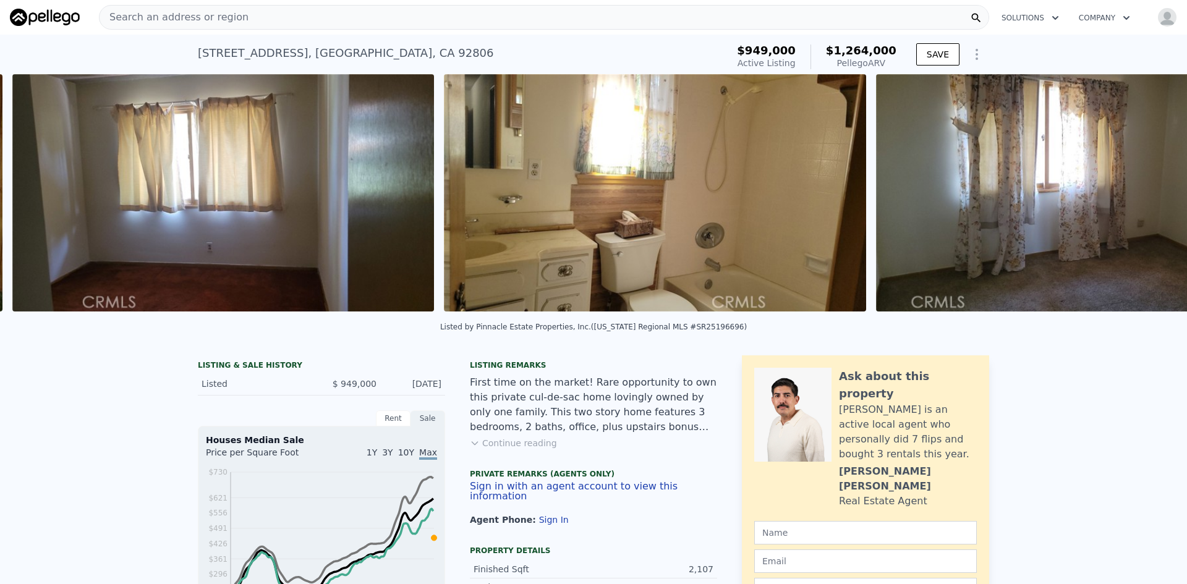
scroll to position [0, 3442]
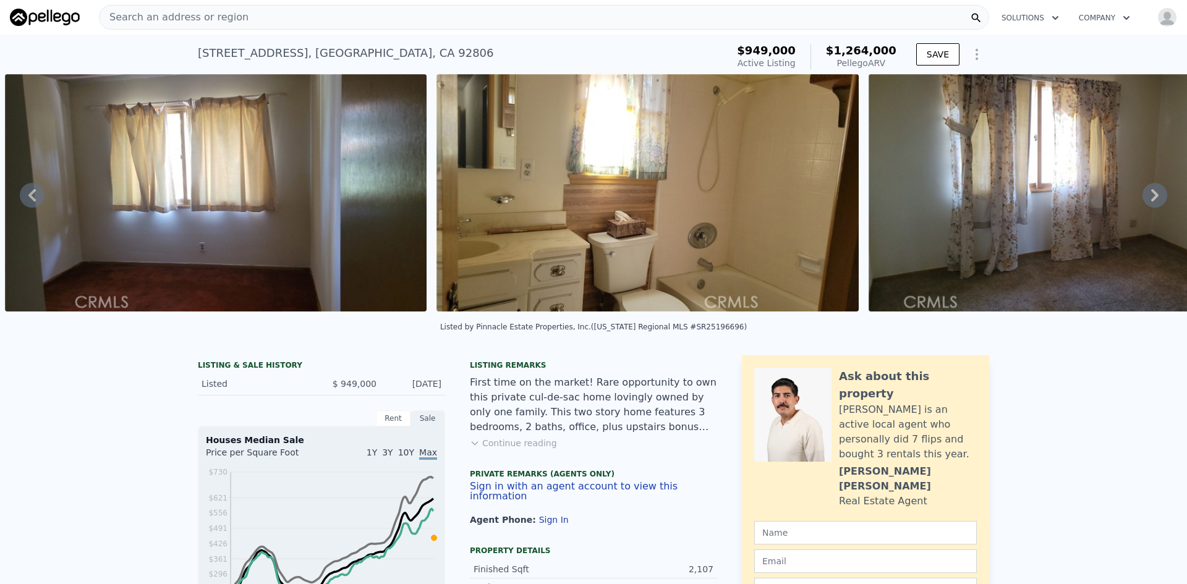
click at [1153, 201] on icon at bounding box center [1155, 195] width 25 height 25
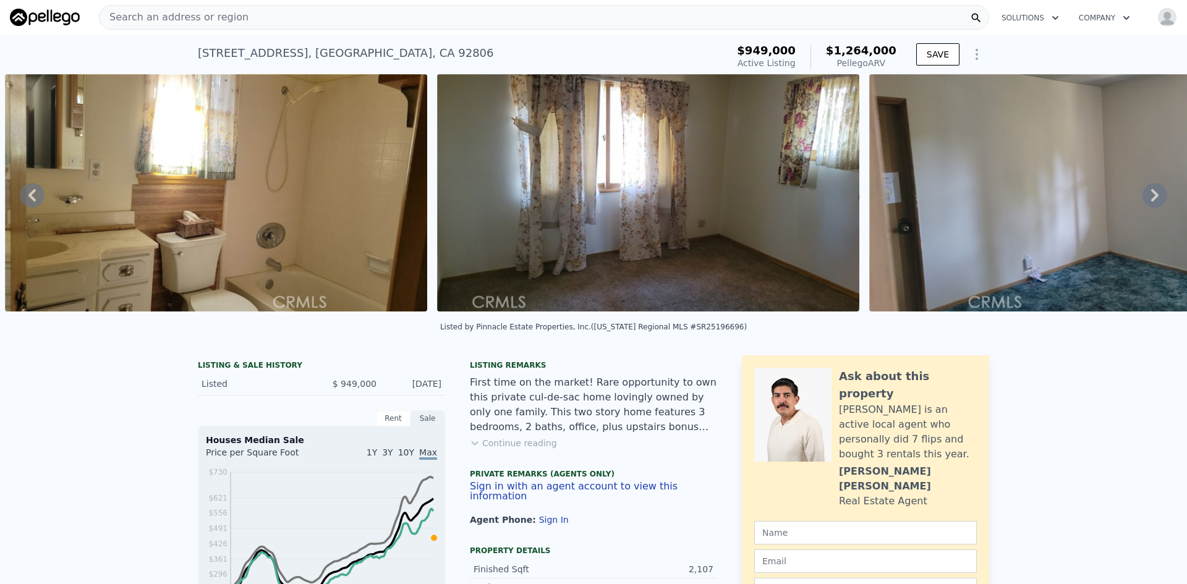
click at [1153, 201] on icon at bounding box center [1155, 195] width 25 height 25
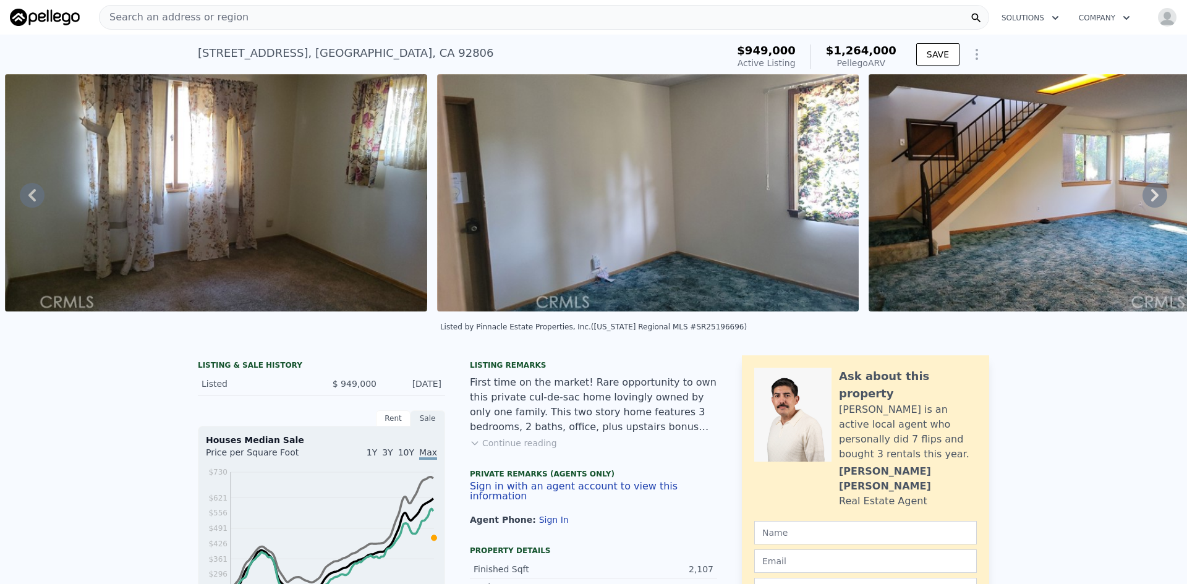
click at [1153, 201] on icon at bounding box center [1155, 195] width 25 height 25
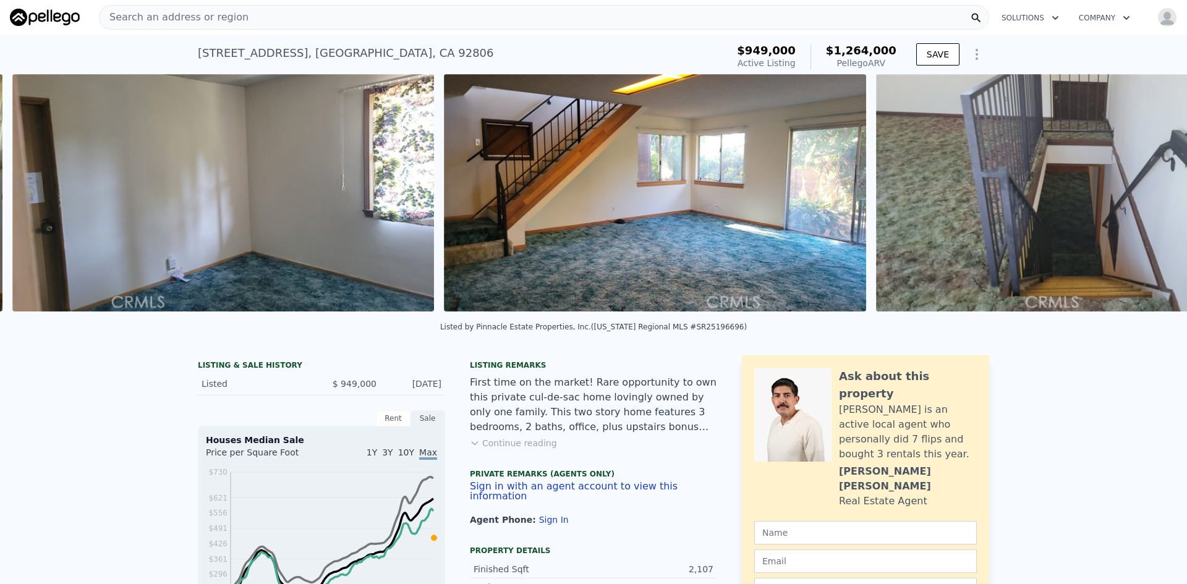
scroll to position [0, 4738]
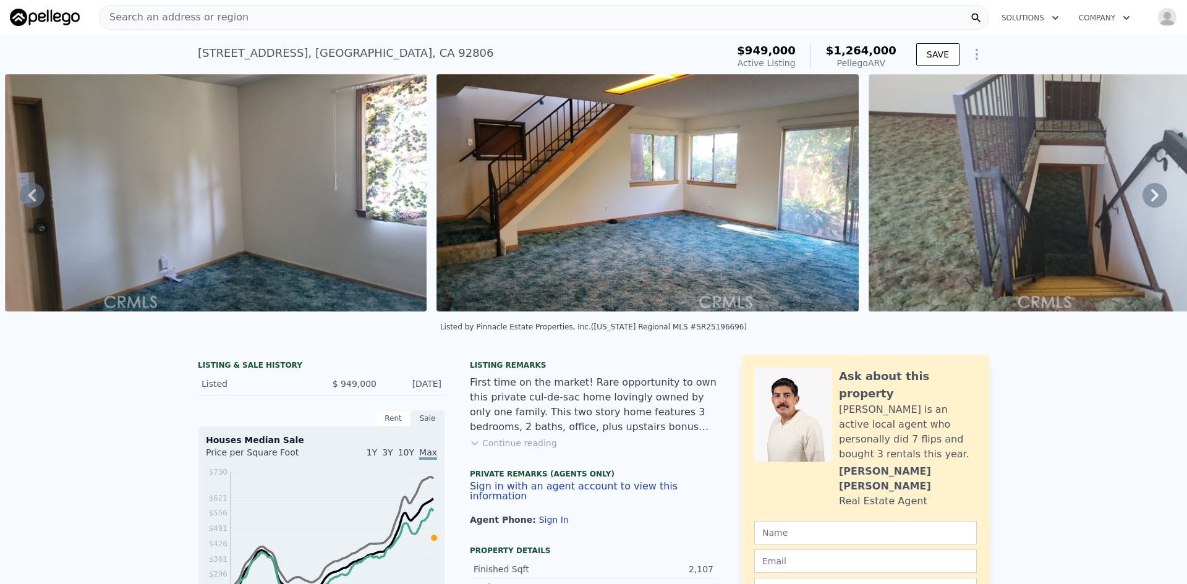
click at [1153, 201] on icon at bounding box center [1155, 195] width 25 height 25
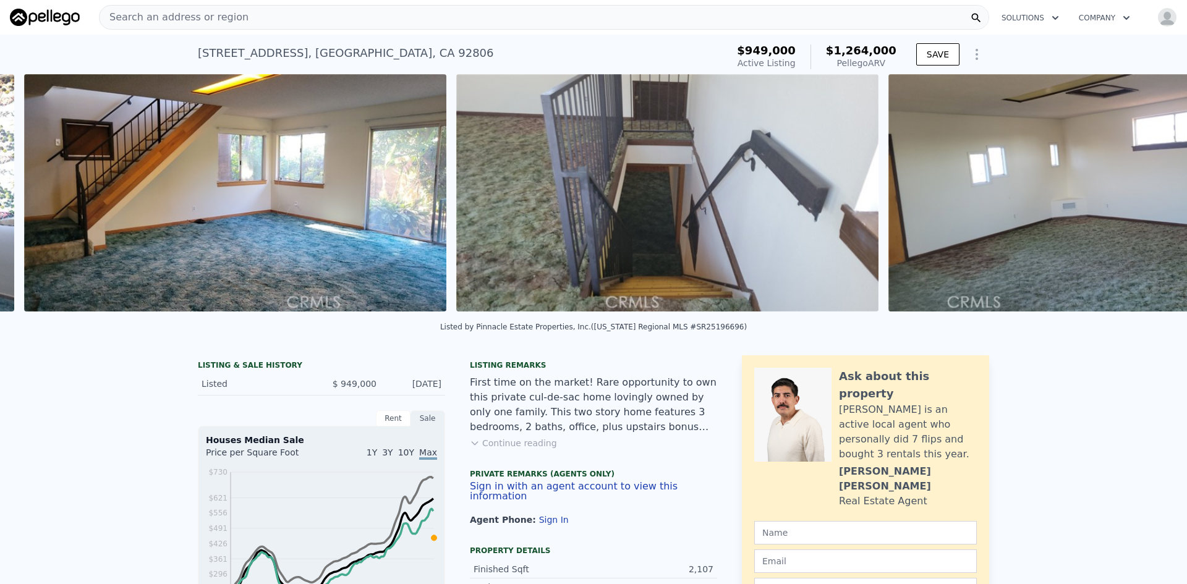
scroll to position [0, 5169]
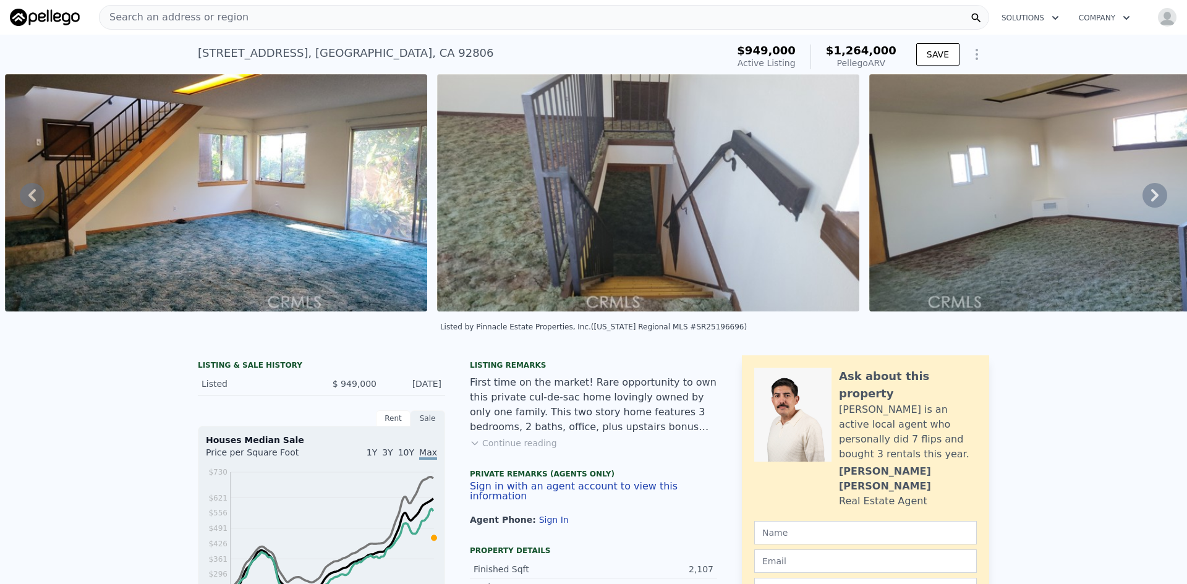
click at [1153, 201] on icon at bounding box center [1155, 195] width 25 height 25
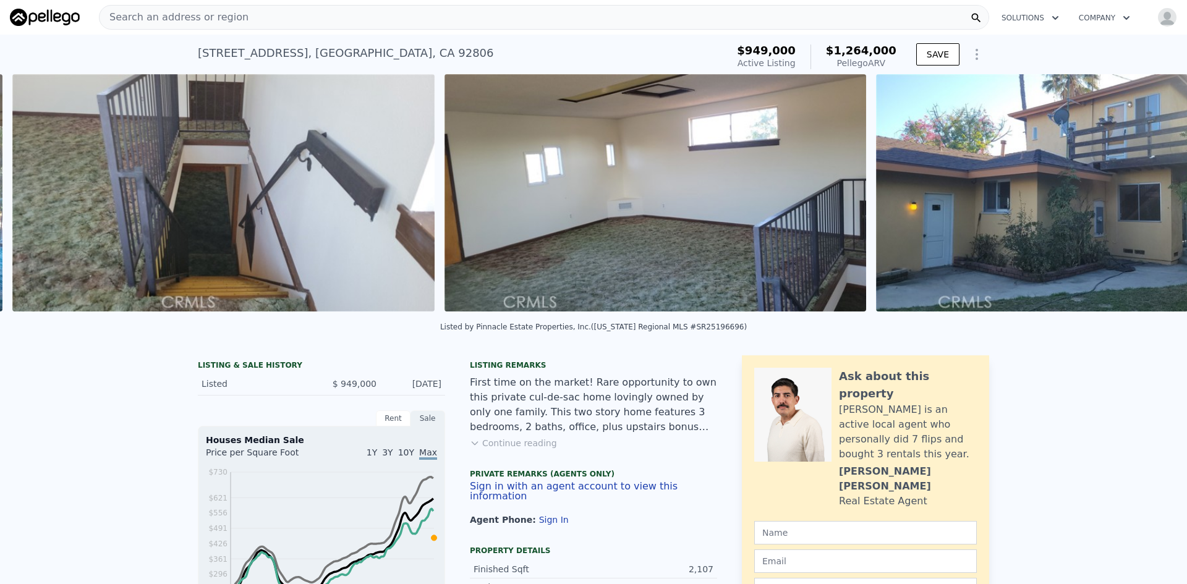
scroll to position [0, 5602]
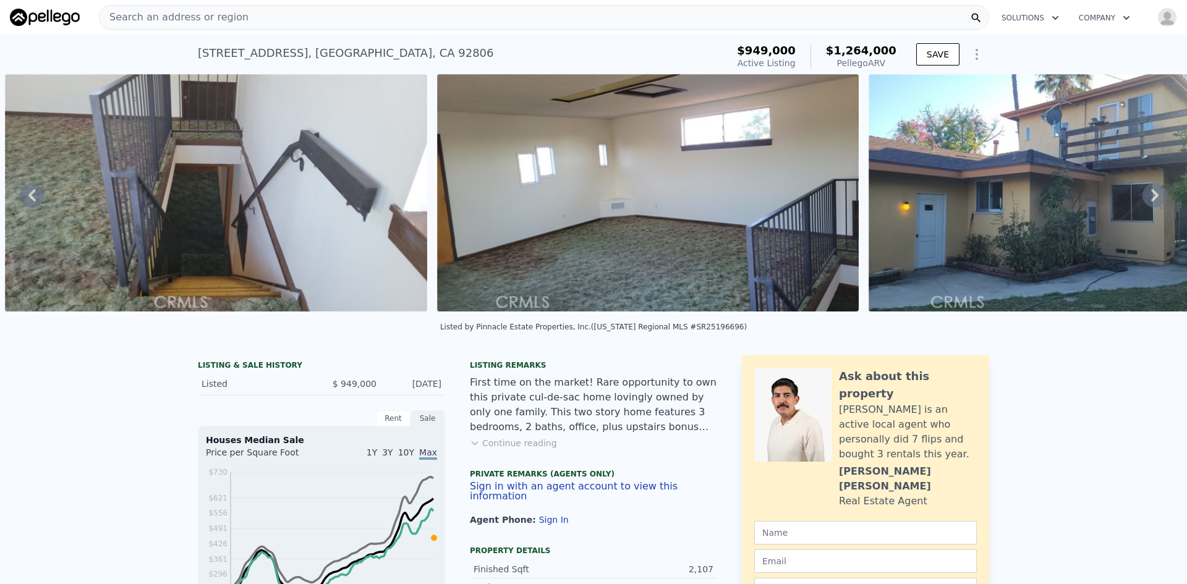
click at [1153, 201] on icon at bounding box center [1155, 195] width 25 height 25
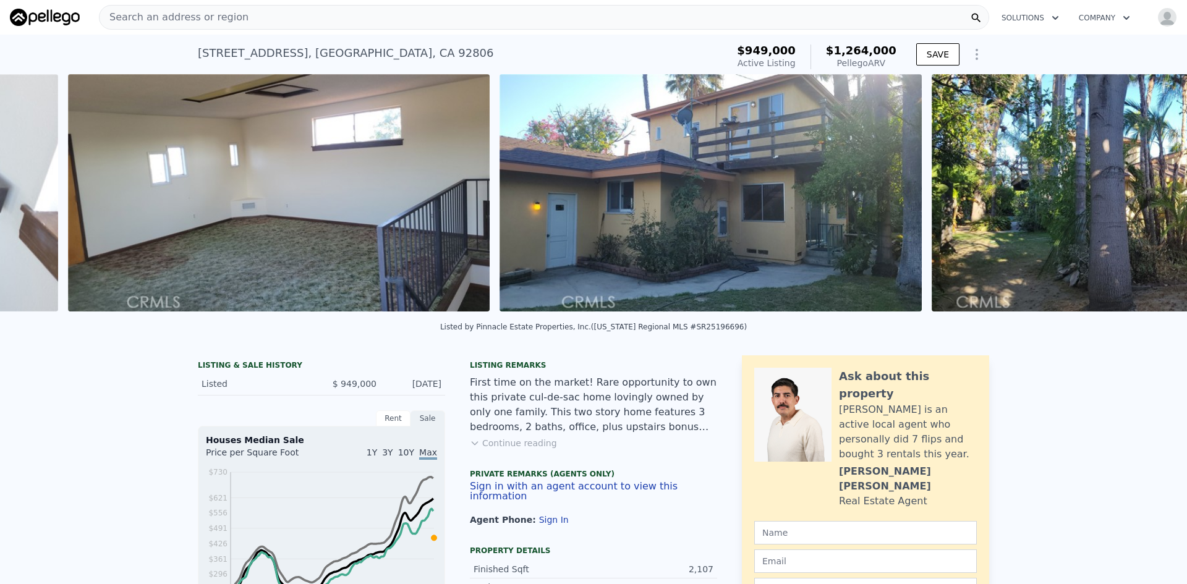
scroll to position [0, 6034]
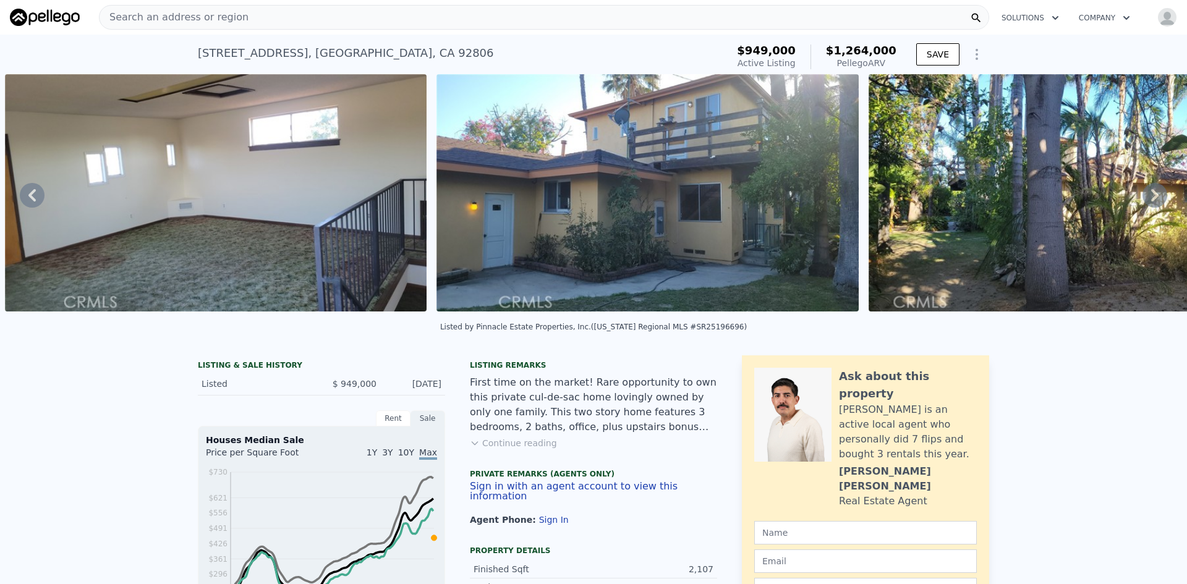
click at [1153, 201] on icon at bounding box center [1155, 195] width 25 height 25
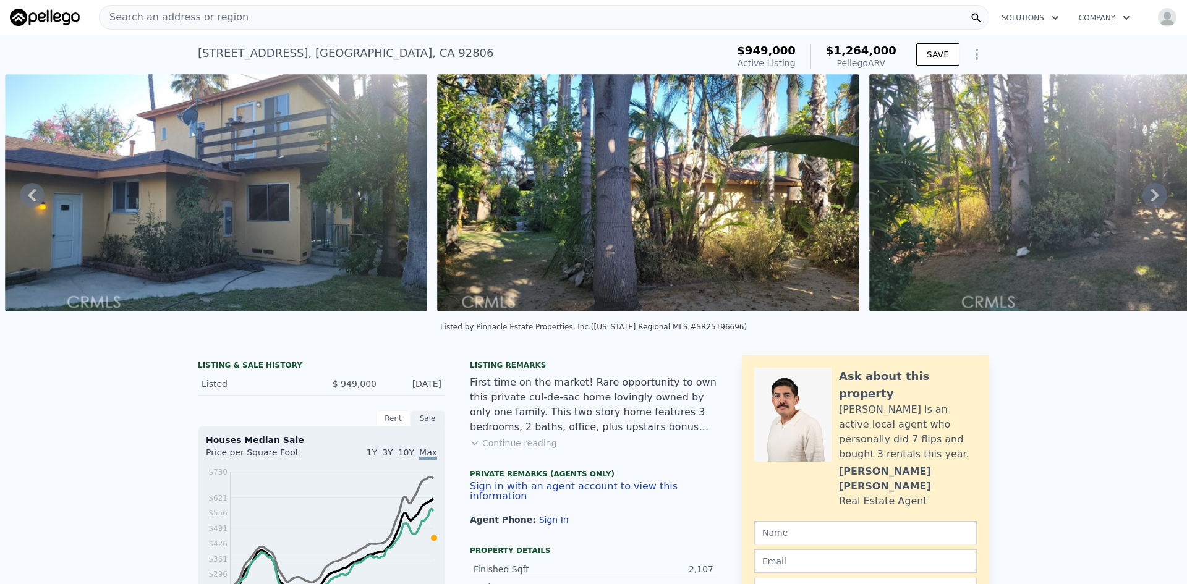
click at [1153, 201] on icon at bounding box center [1155, 195] width 25 height 25
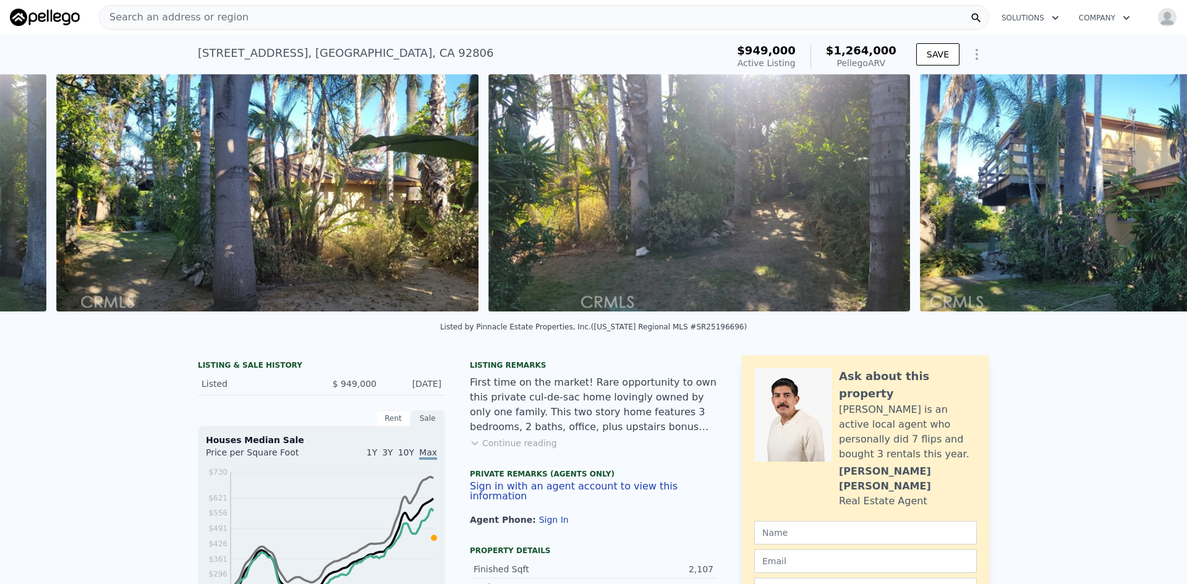
scroll to position [0, 6898]
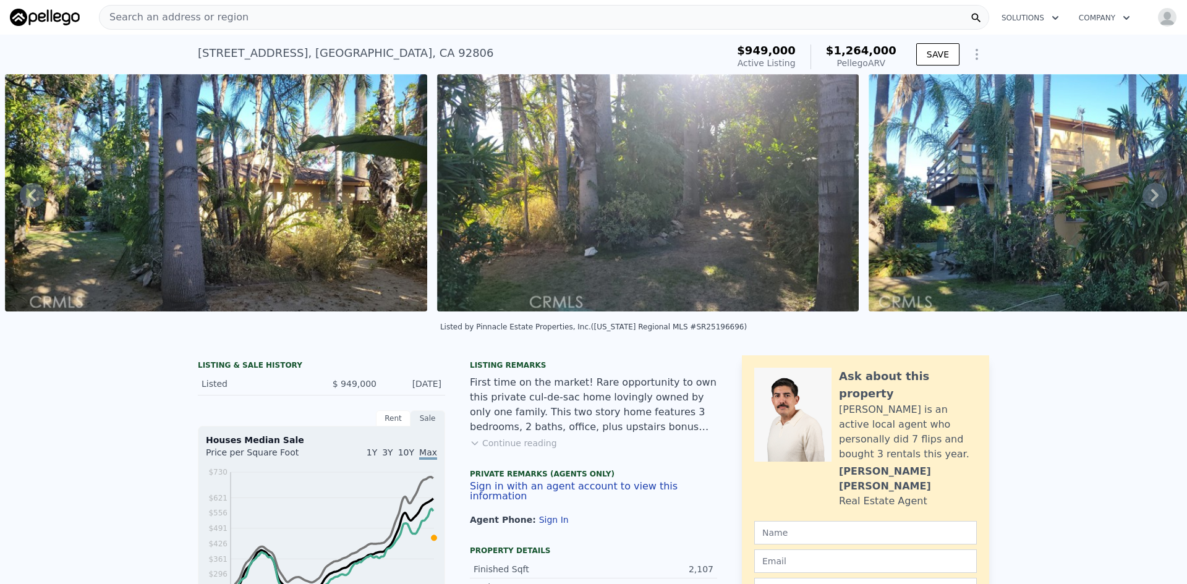
click at [1153, 201] on icon at bounding box center [1155, 195] width 25 height 25
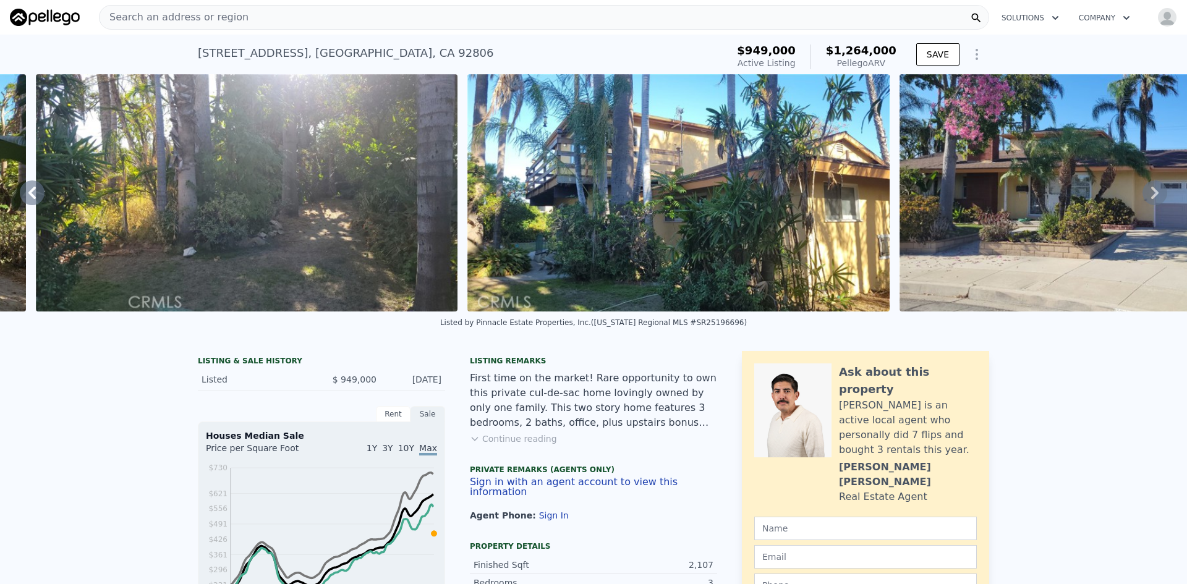
click at [1153, 201] on icon at bounding box center [1155, 193] width 25 height 25
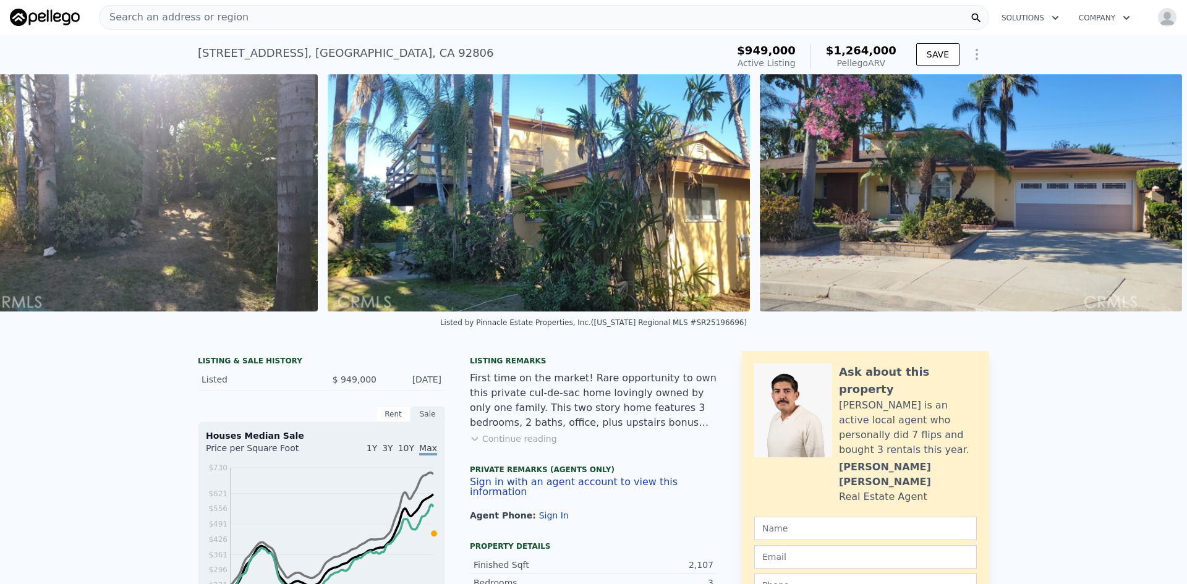
scroll to position [0, 7448]
click at [1153, 201] on img at bounding box center [971, 192] width 422 height 237
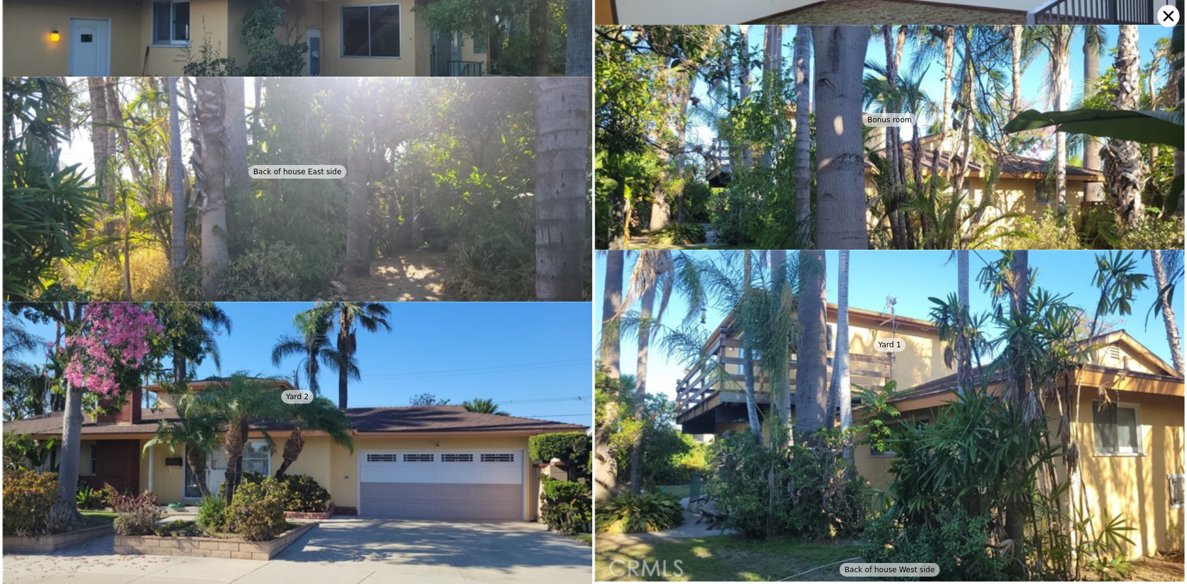
scroll to position [1771, 0]
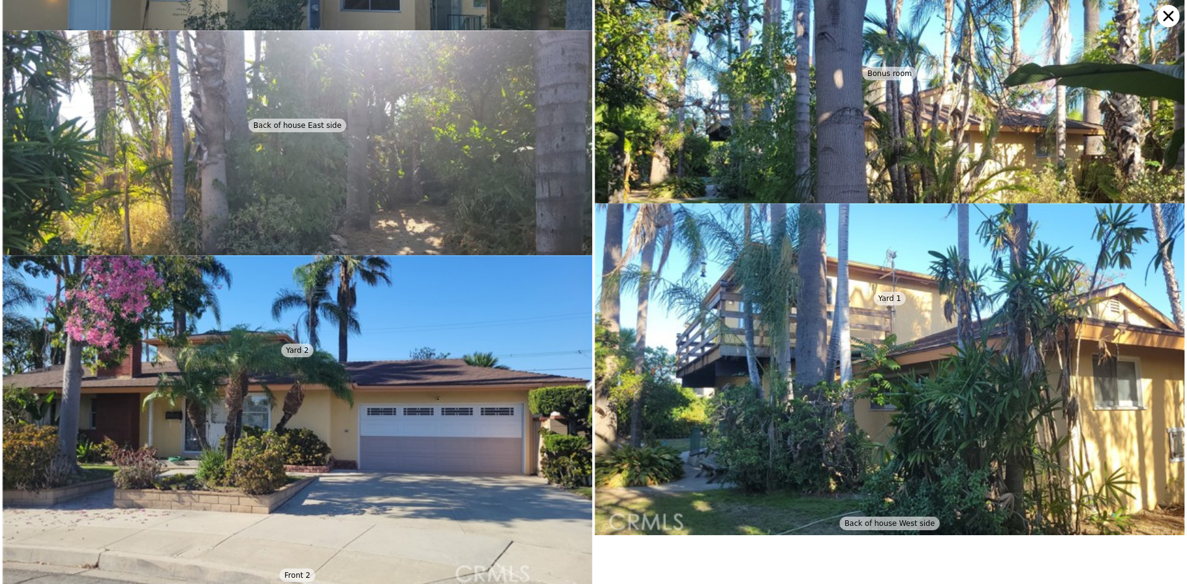
click at [1168, 22] on icon at bounding box center [1169, 16] width 22 height 22
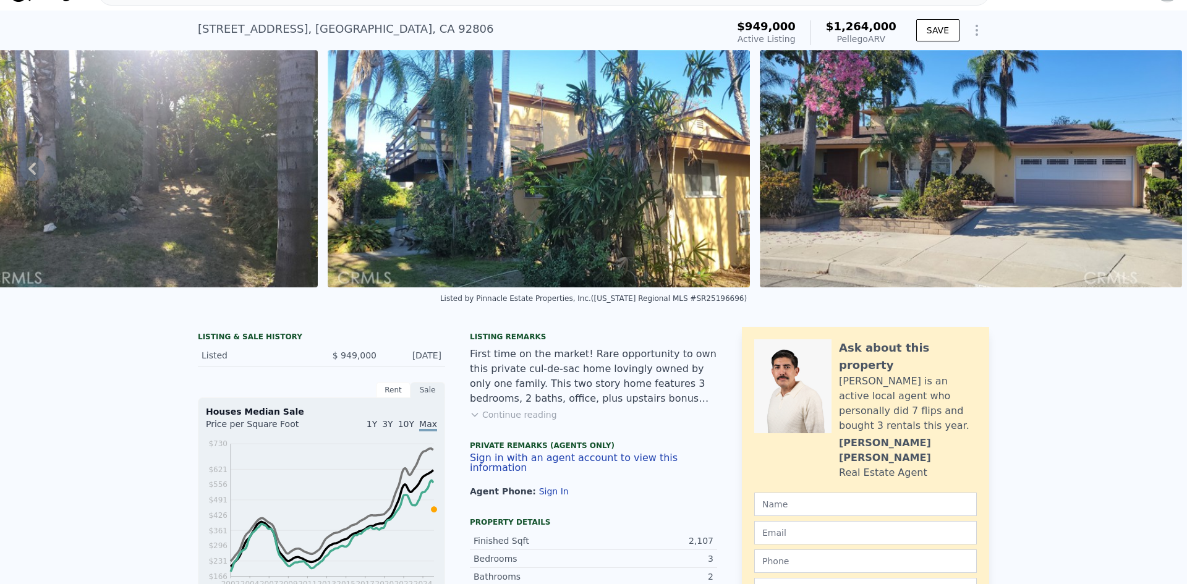
scroll to position [0, 0]
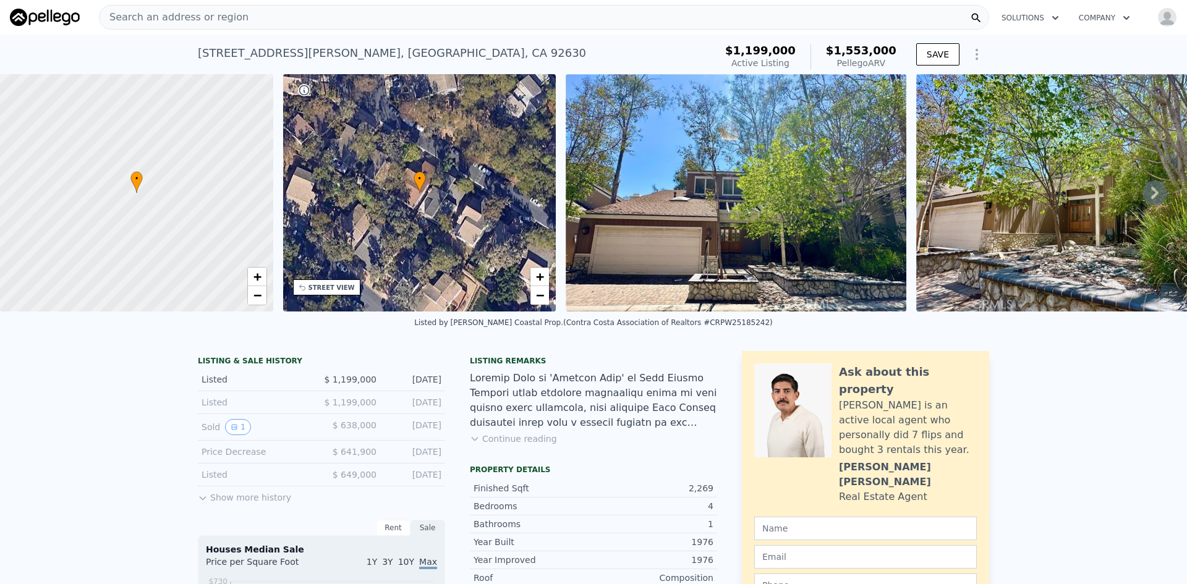
click at [717, 260] on img at bounding box center [736, 192] width 341 height 237
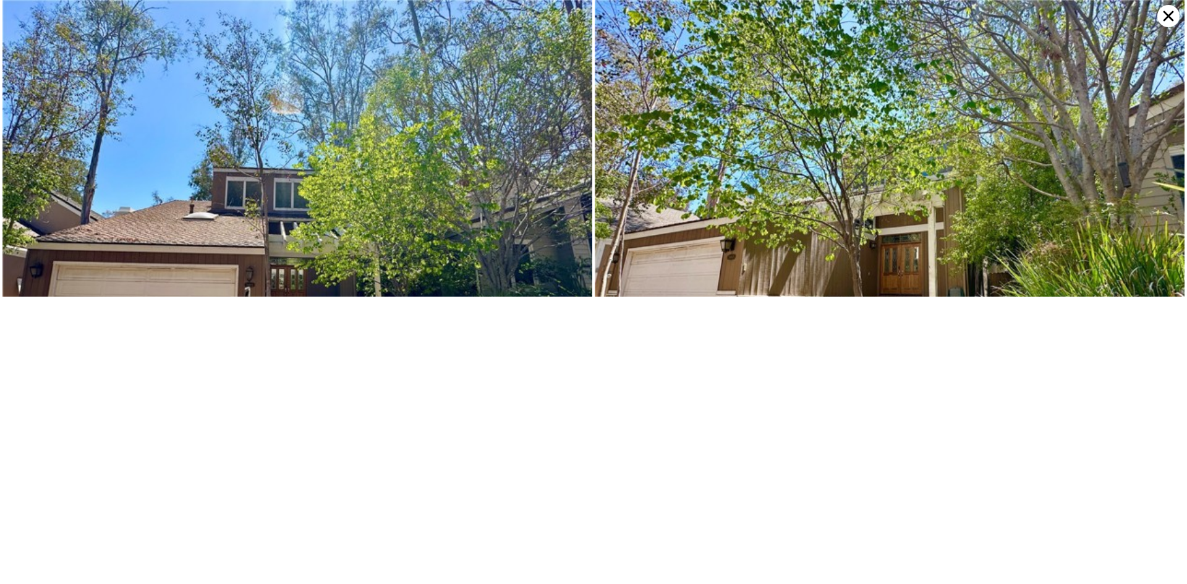
click at [1166, 14] on icon at bounding box center [1169, 16] width 11 height 11
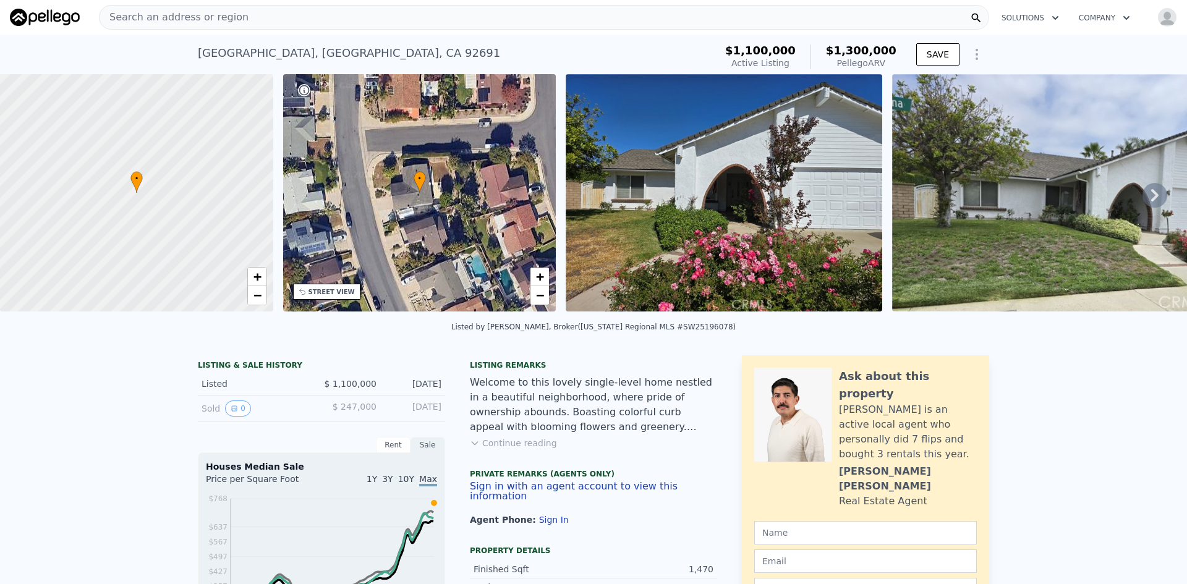
click at [1150, 200] on icon at bounding box center [1155, 195] width 25 height 25
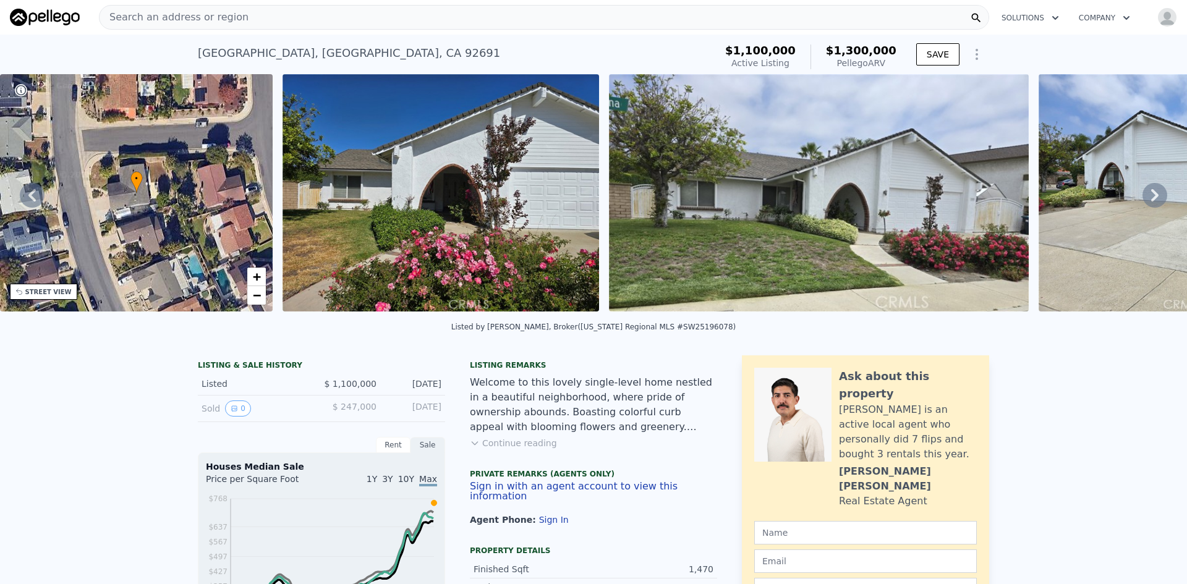
click at [1150, 200] on icon at bounding box center [1155, 195] width 25 height 25
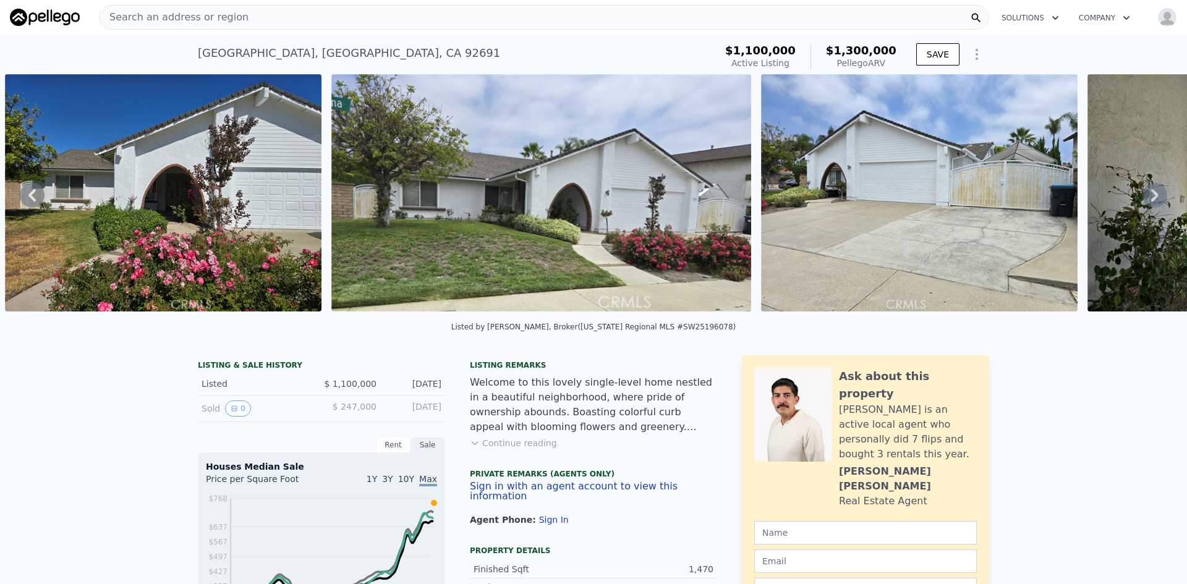
click at [1150, 200] on icon at bounding box center [1155, 195] width 25 height 25
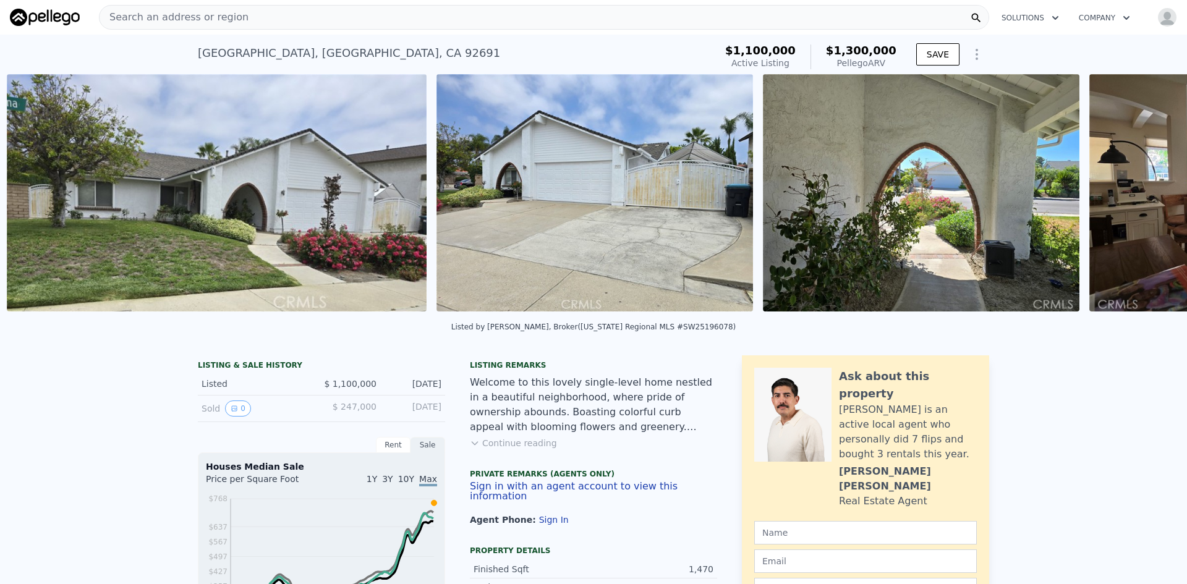
scroll to position [0, 892]
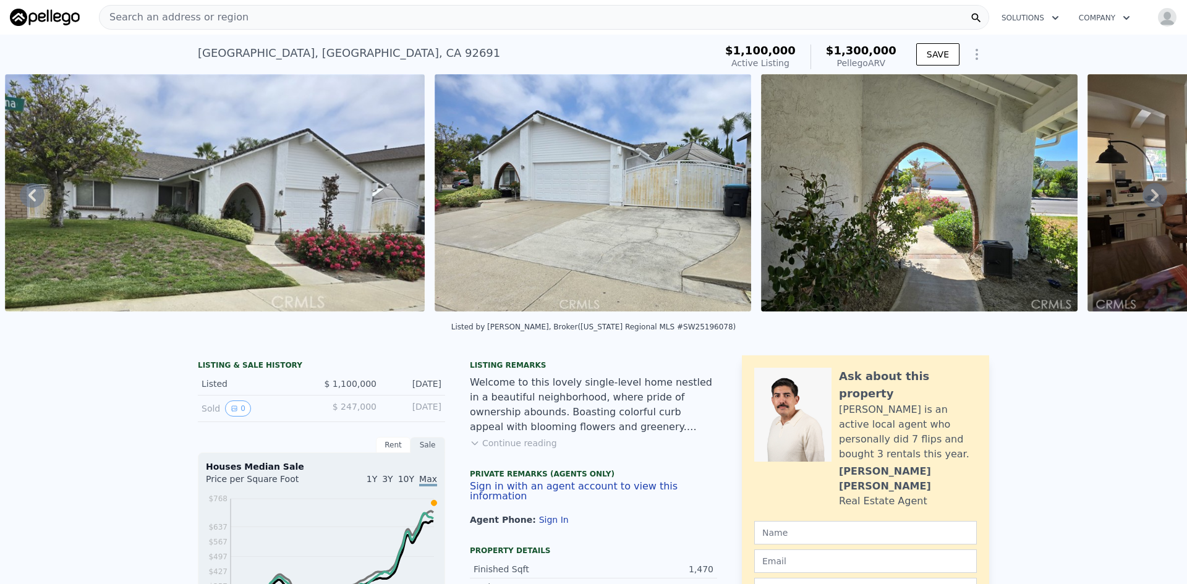
click at [1150, 200] on div "• + − • + − STREET VIEW Loading... SATELLITE VIEW" at bounding box center [593, 195] width 1187 height 242
click at [1150, 200] on icon at bounding box center [1155, 195] width 25 height 25
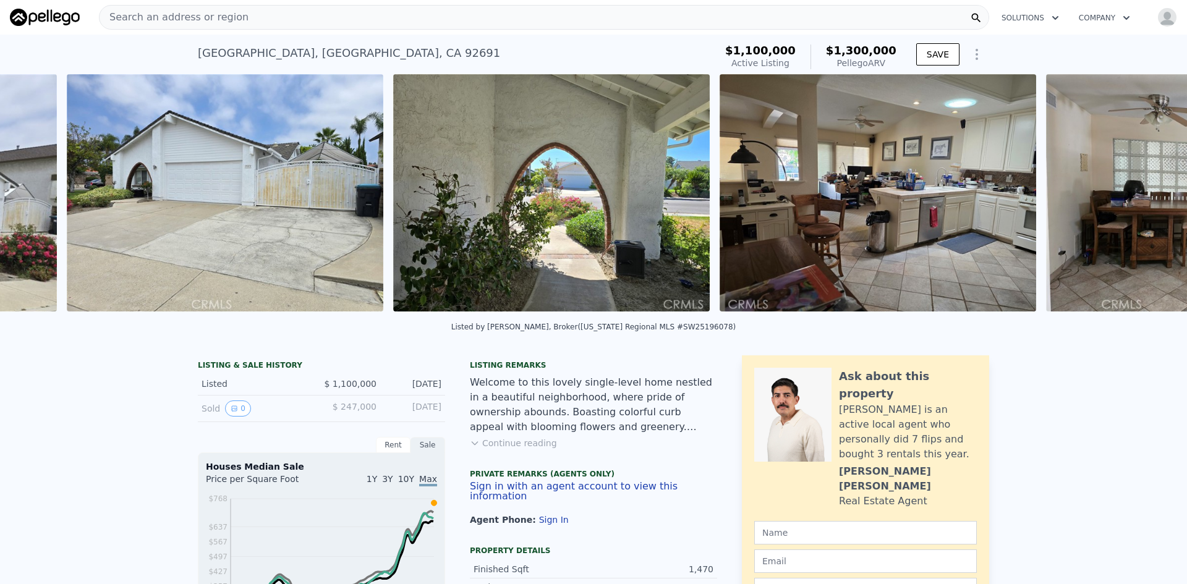
scroll to position [0, 1322]
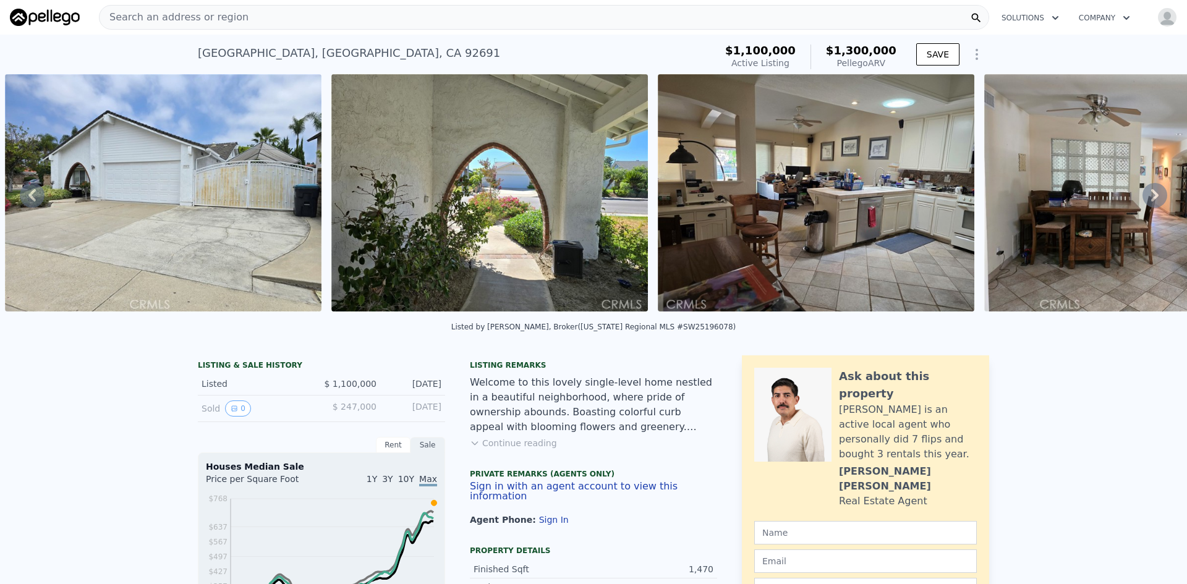
click at [38, 202] on icon at bounding box center [32, 195] width 25 height 25
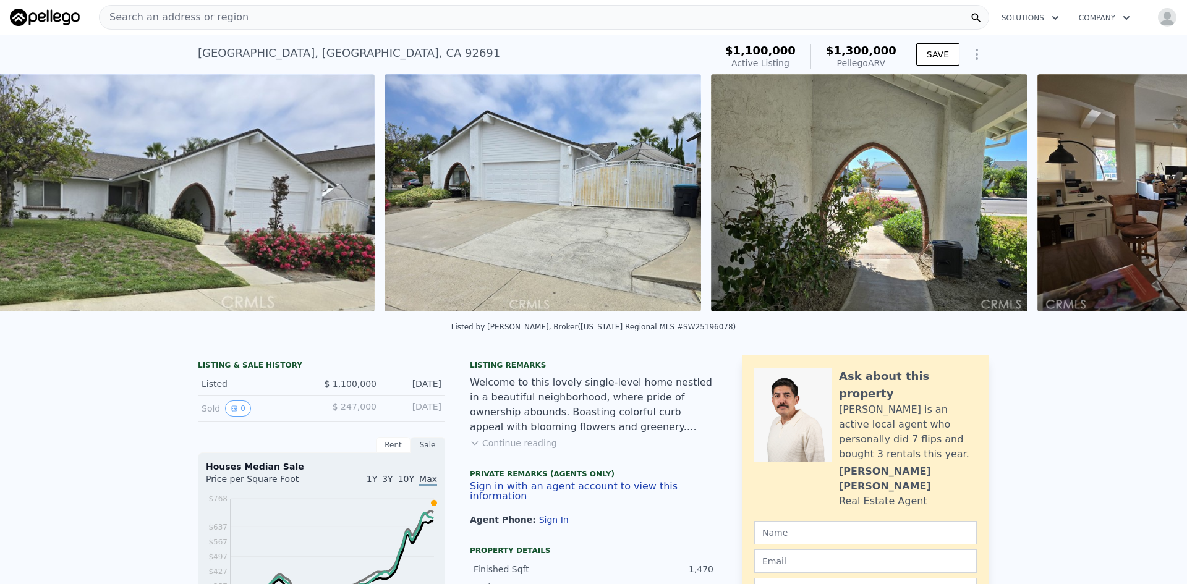
scroll to position [0, 892]
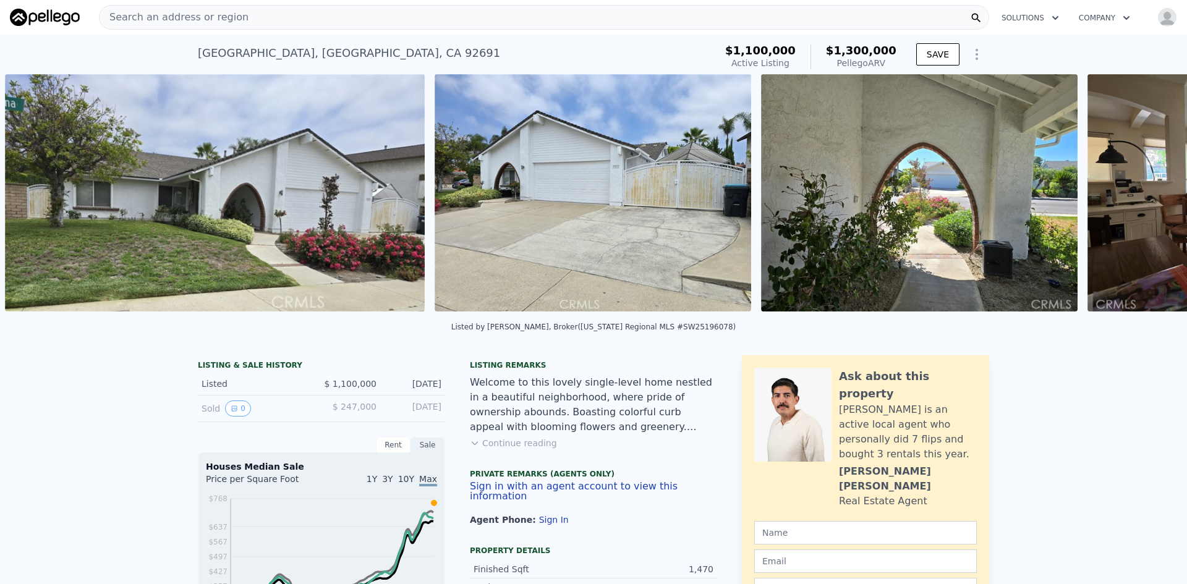
click at [38, 202] on img at bounding box center [215, 192] width 420 height 237
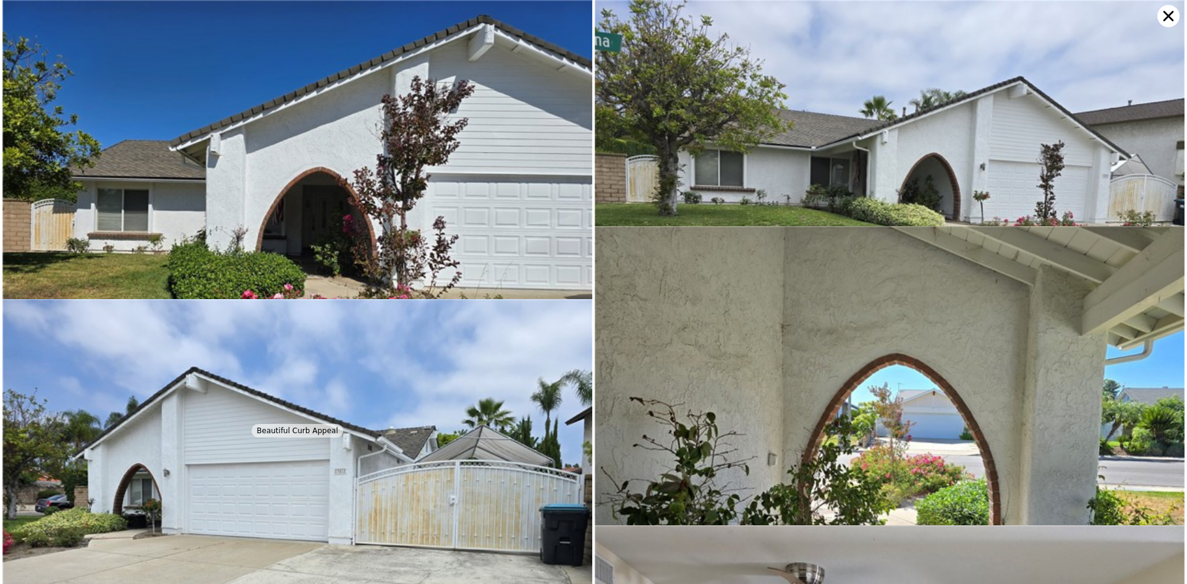
click at [207, 208] on img at bounding box center [297, 221] width 590 height 443
click at [1166, 14] on icon at bounding box center [1169, 16] width 22 height 22
